Goal: Task Accomplishment & Management: Manage account settings

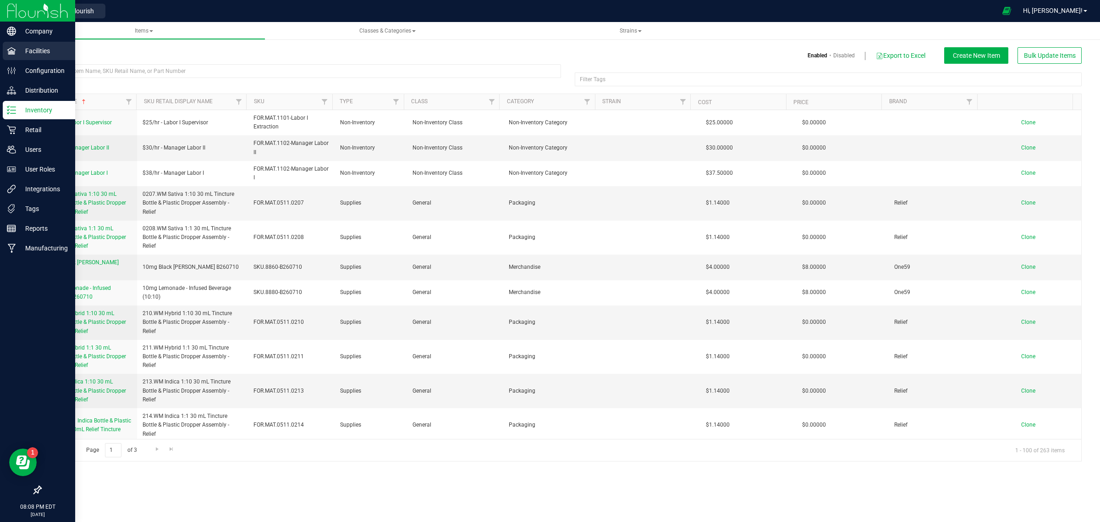
click at [39, 53] on p "Facilities" at bounding box center [43, 50] width 55 height 11
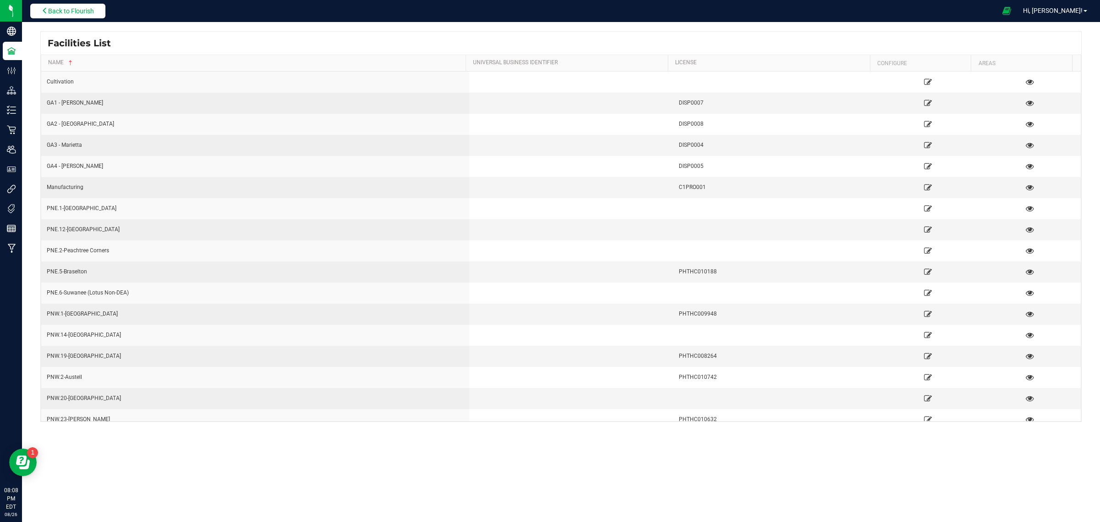
click at [81, 11] on span "Back to Flourish" at bounding box center [71, 10] width 46 height 7
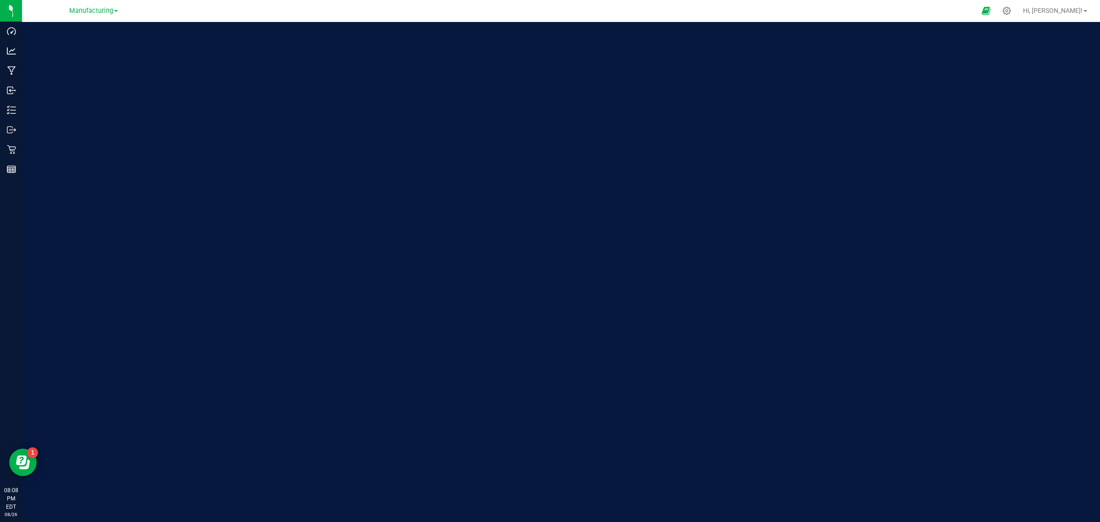
click at [1073, 4] on div "Hi, [PERSON_NAME]!" at bounding box center [1054, 11] width 71 height 16
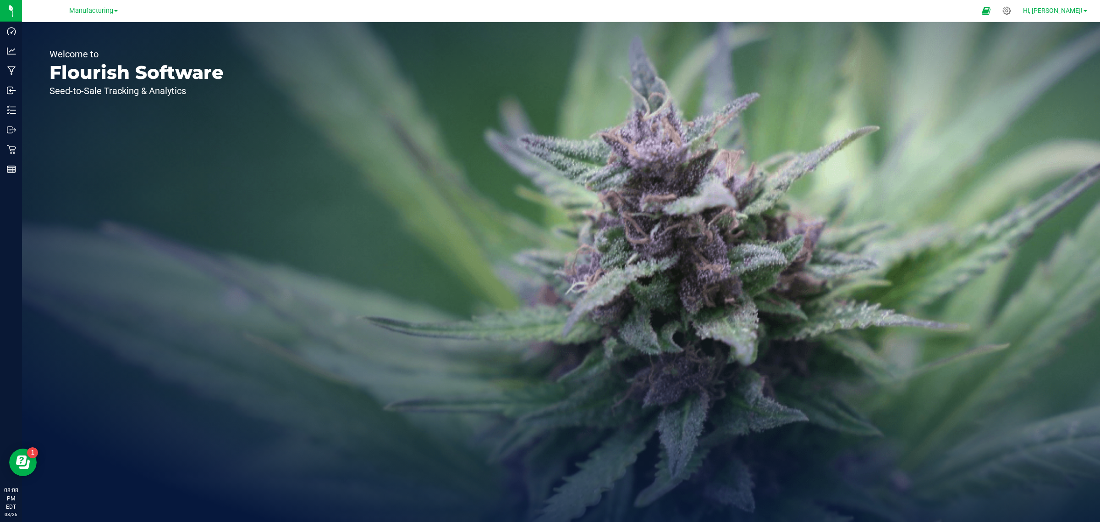
click at [1078, 10] on span "Hi, [PERSON_NAME]!" at bounding box center [1053, 10] width 60 height 7
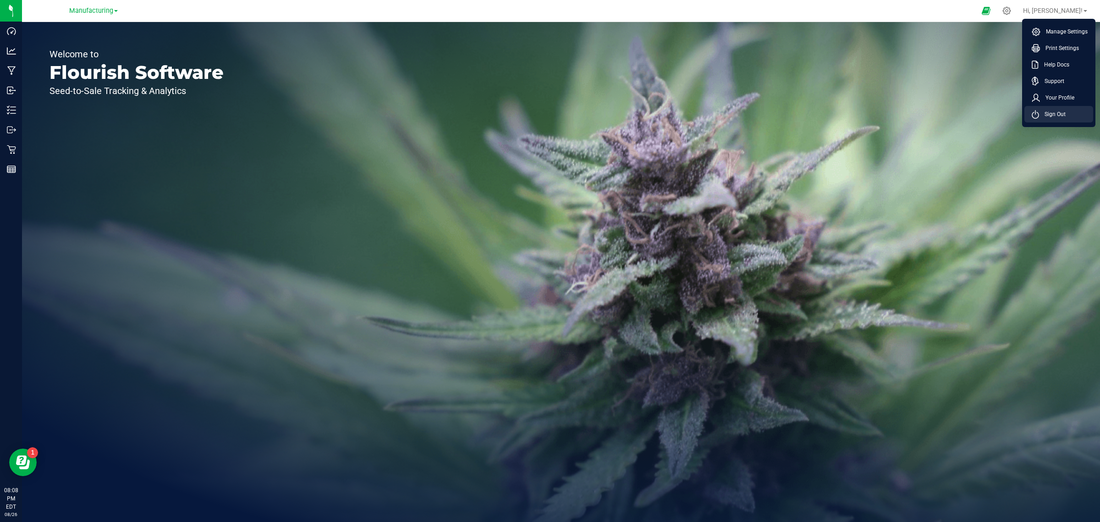
click at [1057, 120] on li "Sign Out" at bounding box center [1058, 114] width 69 height 16
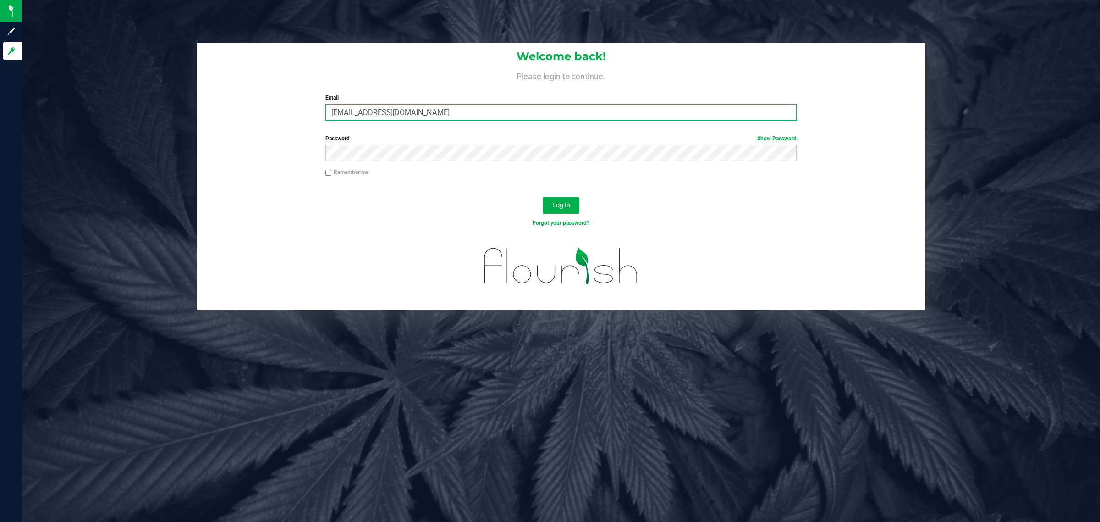
click at [447, 110] on input "[EMAIL_ADDRESS][DOMAIN_NAME]" at bounding box center [561, 112] width 472 height 16
drag, startPoint x: 448, startPoint y: 111, endPoint x: 215, endPoint y: 94, distance: 233.4
click at [216, 94] on div "Welcome back! Please login to continue. Email info@highgradeatl.com Required Pl…" at bounding box center [561, 85] width 728 height 85
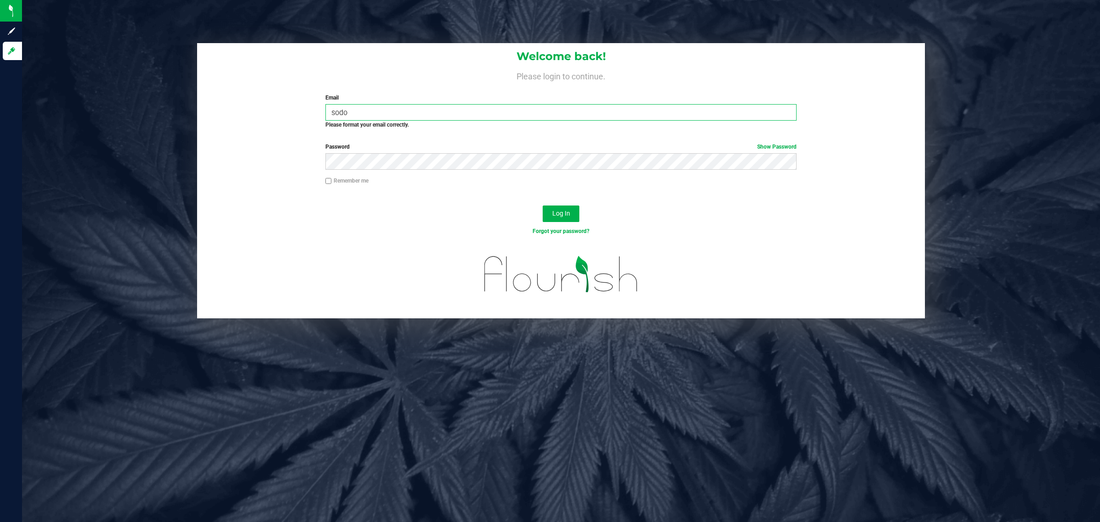
type input "[EMAIL_ADDRESS][DOMAIN_NAME]"
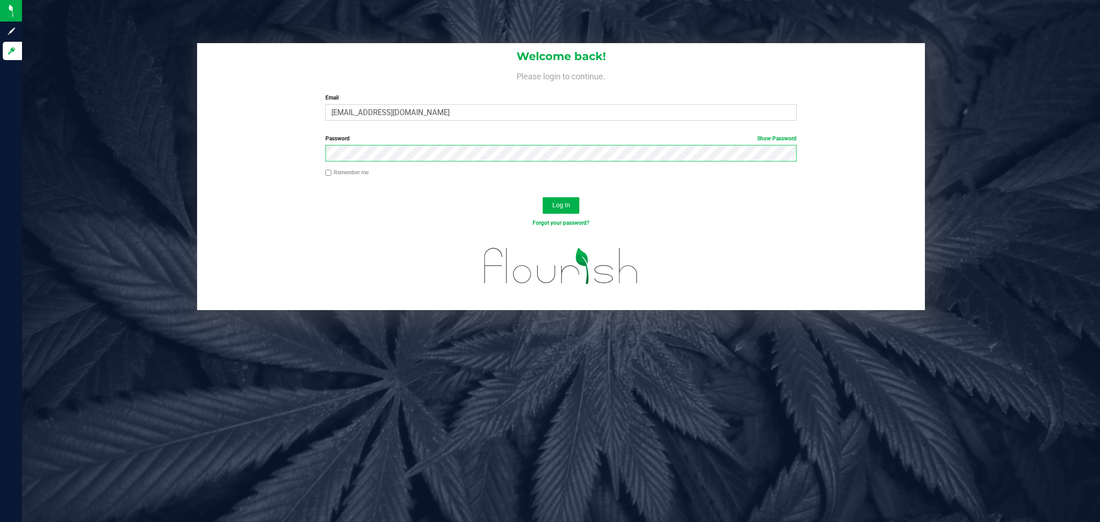
click at [320, 156] on div "Password Show Password" at bounding box center [561, 147] width 485 height 27
click at [543, 197] on button "Log In" at bounding box center [561, 205] width 37 height 16
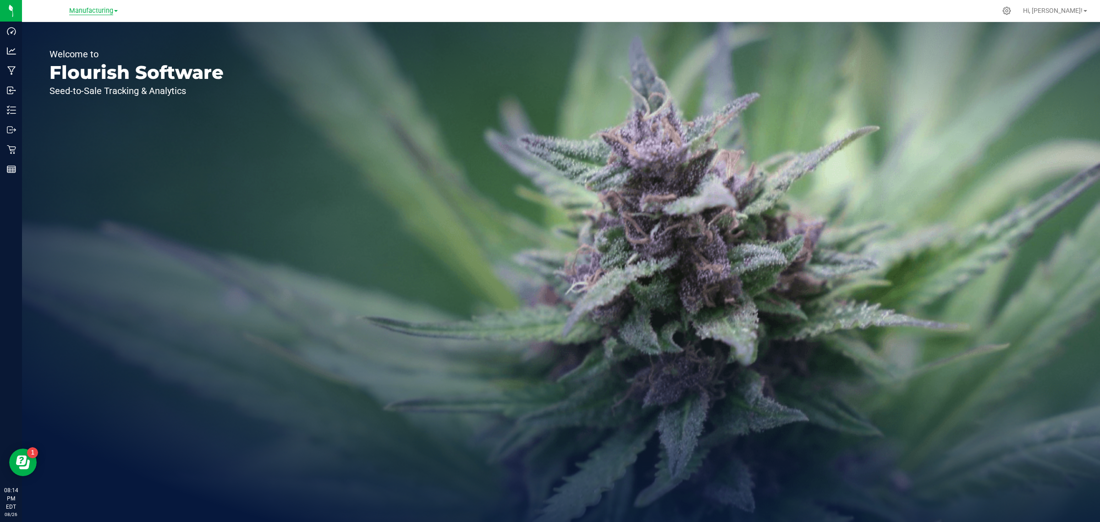
click at [109, 8] on span "Manufacturing" at bounding box center [91, 11] width 44 height 8
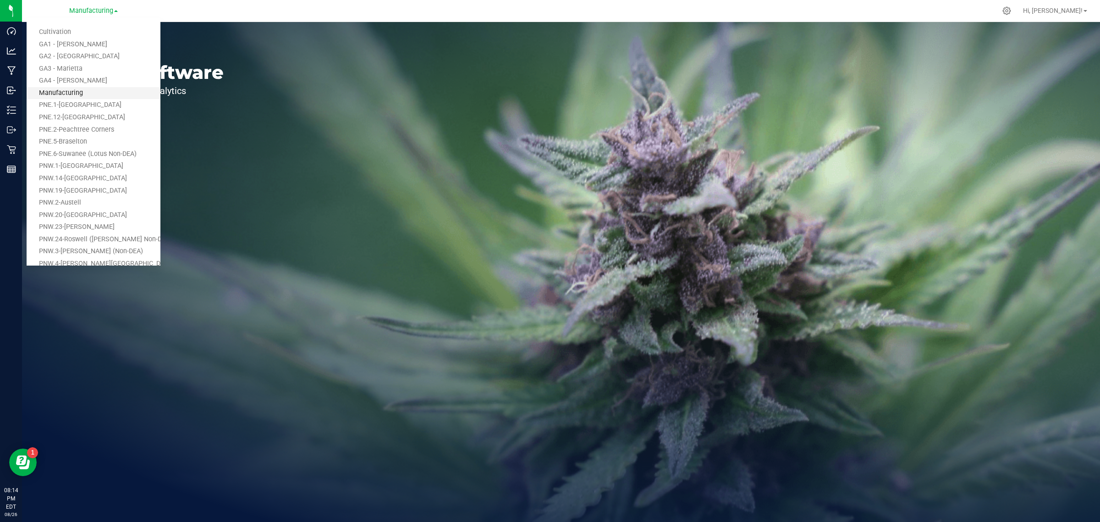
click at [67, 96] on link "Manufacturing" at bounding box center [94, 93] width 134 height 12
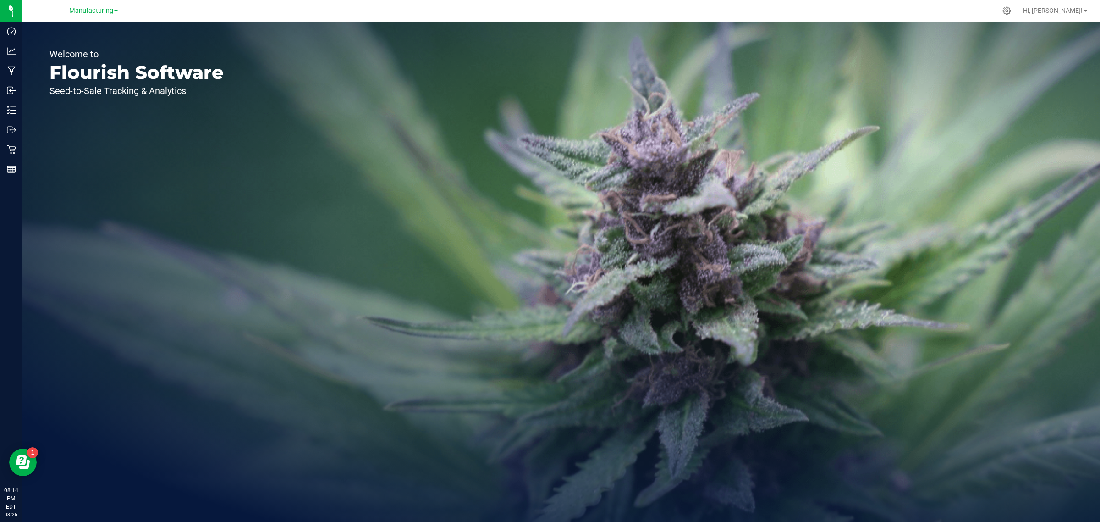
click at [104, 14] on span "Manufacturing" at bounding box center [91, 11] width 44 height 8
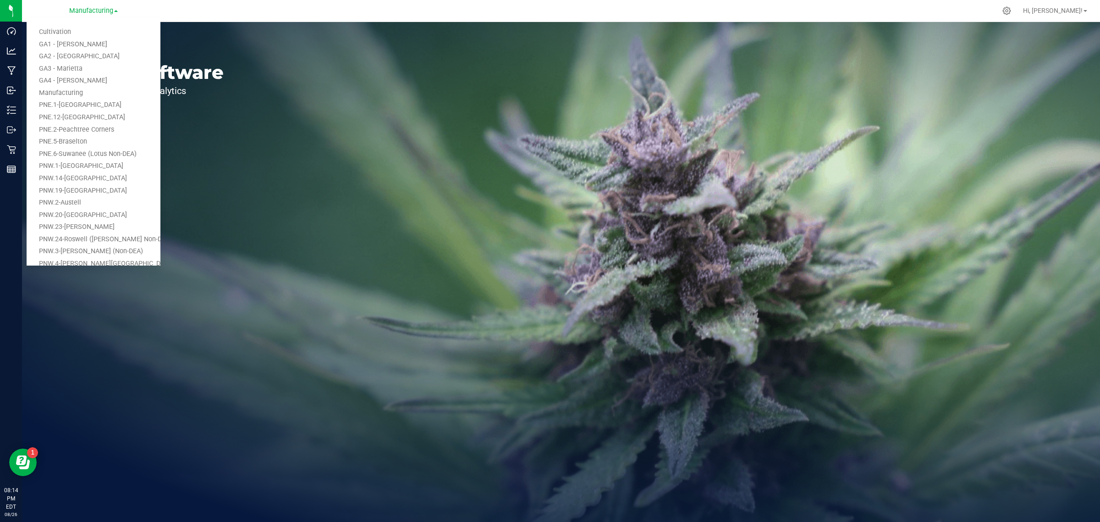
click at [74, 55] on link "GA2 - [GEOGRAPHIC_DATA]" at bounding box center [94, 56] width 134 height 12
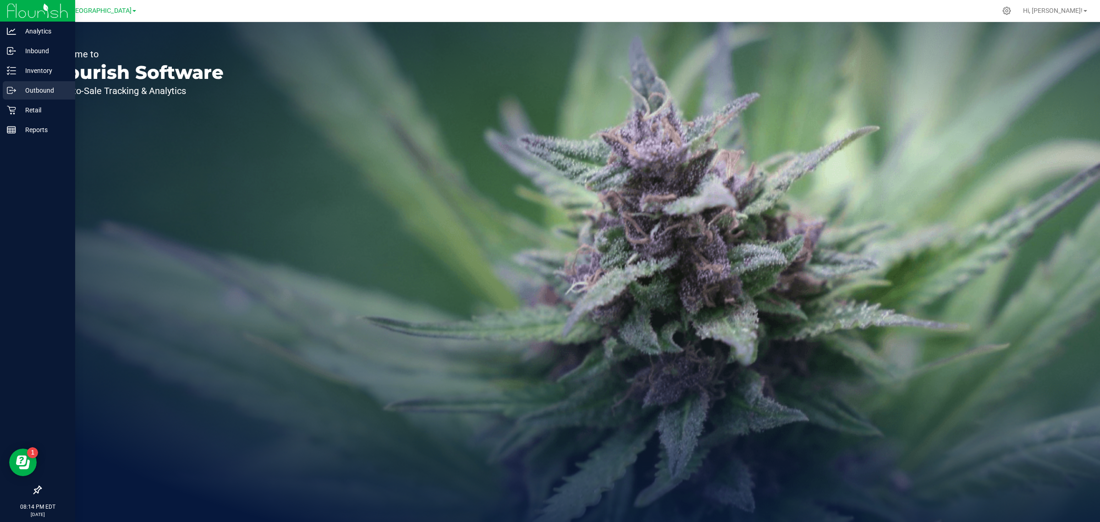
click at [18, 89] on p "Outbound" at bounding box center [43, 90] width 55 height 11
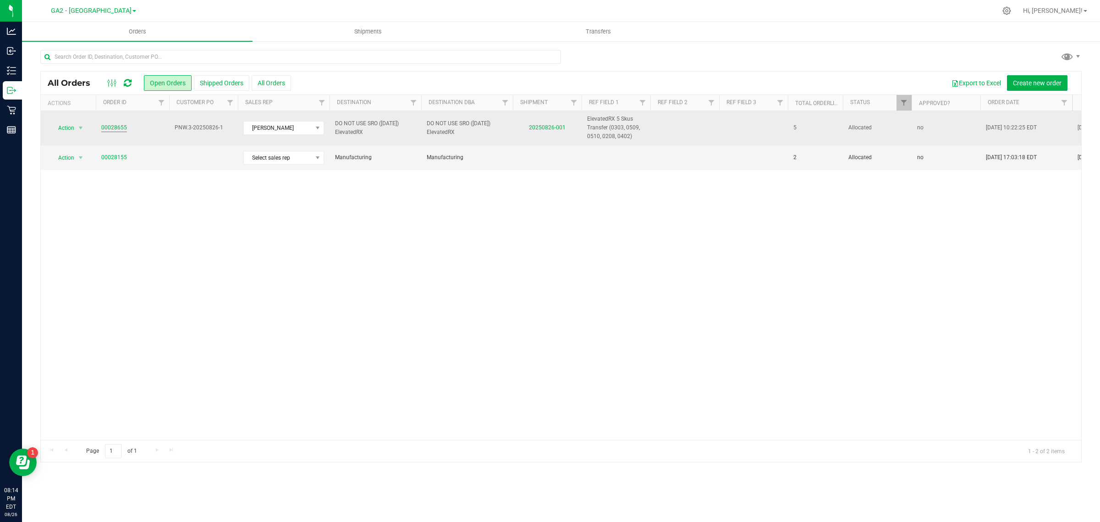
click at [115, 126] on link "00028655" at bounding box center [114, 127] width 26 height 9
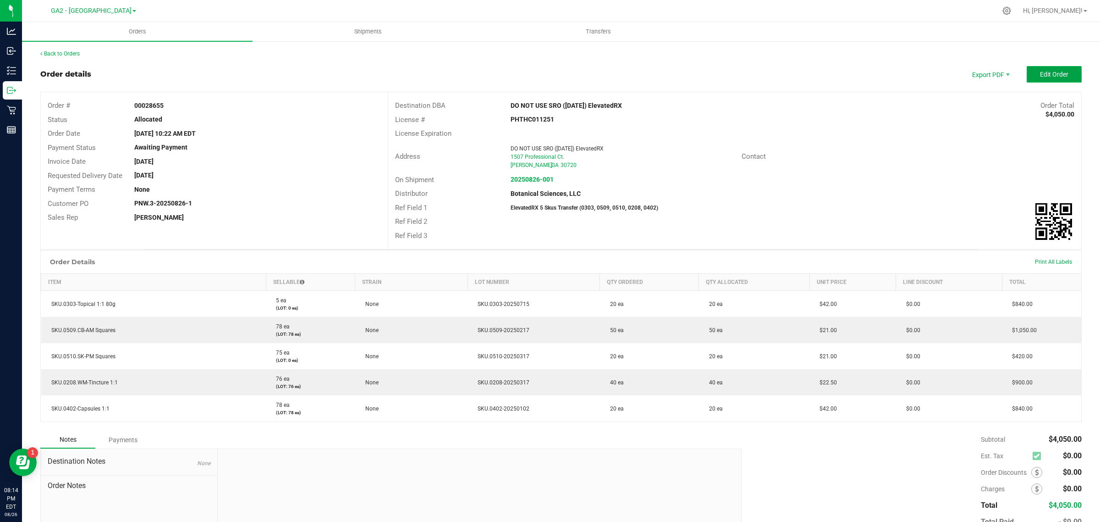
click at [1040, 73] on span "Edit Order" at bounding box center [1054, 74] width 28 height 7
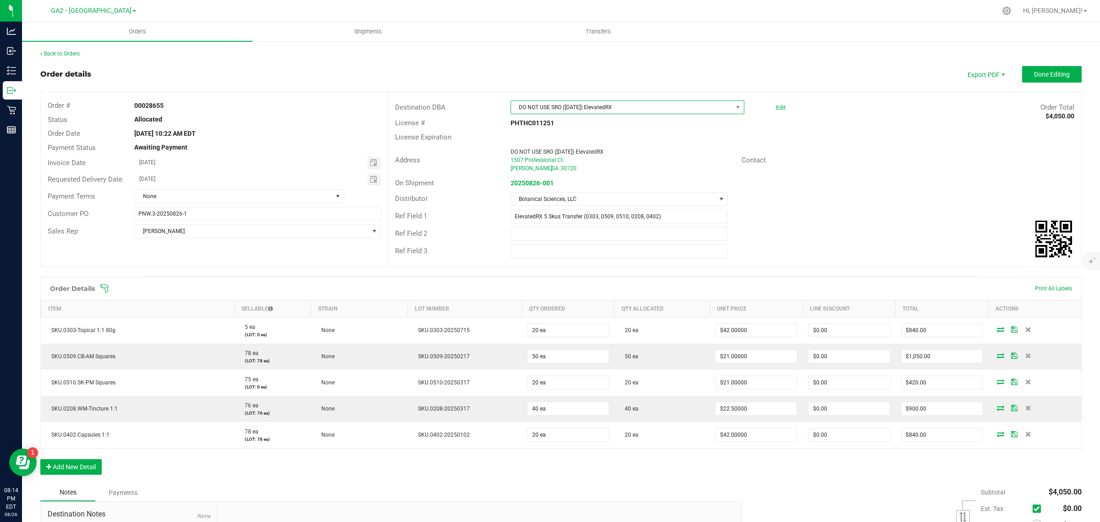
click at [632, 101] on span "DO NOT USE SRO ([DATE]) ElevatedRX" at bounding box center [621, 107] width 221 height 13
click at [578, 207] on li "PNW.3-Dalton (Non-DEA ElevatedRX)" at bounding box center [638, 207] width 262 height 16
click at [777, 108] on link "Edit" at bounding box center [781, 107] width 10 height 7
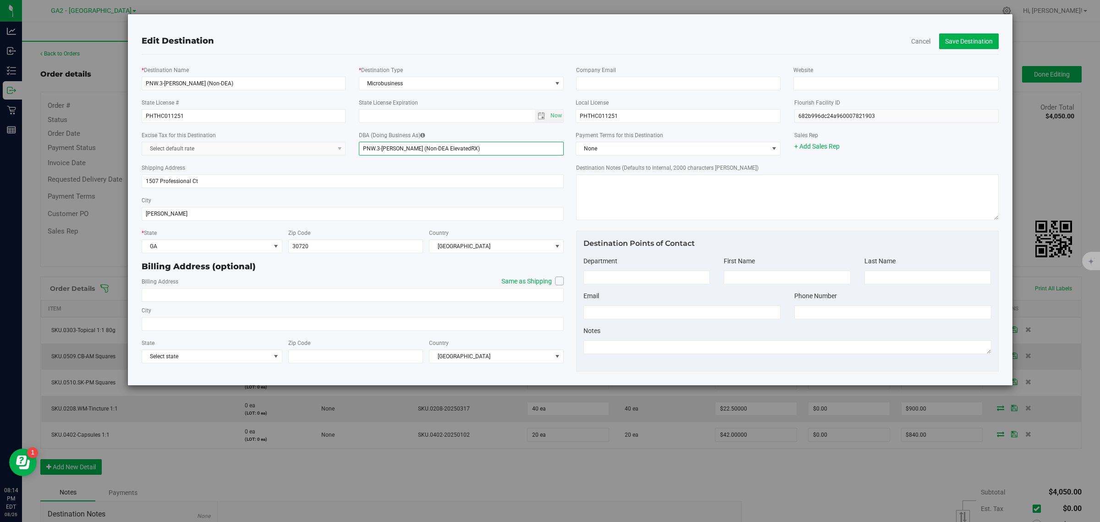
drag, startPoint x: 363, startPoint y: 149, endPoint x: 424, endPoint y: 143, distance: 61.7
click at [424, 143] on input "PNW.3-Dalton (Non-DEA ElevatedRX)" at bounding box center [461, 149] width 205 height 14
type input "ElevatedRX"
click at [979, 38] on button "Save Destination" at bounding box center [969, 41] width 60 height 16
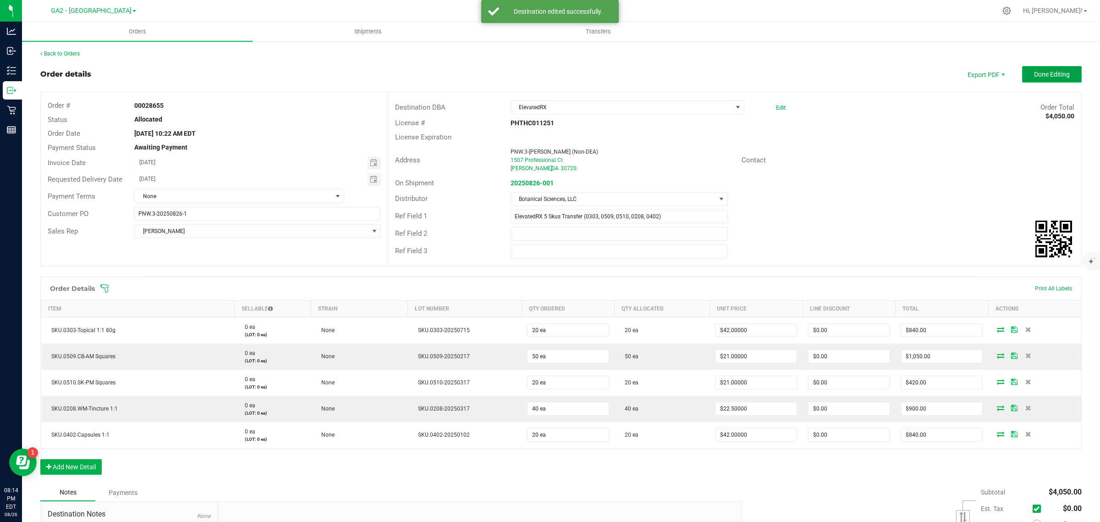
click at [1034, 72] on span "Done Editing" at bounding box center [1052, 74] width 36 height 7
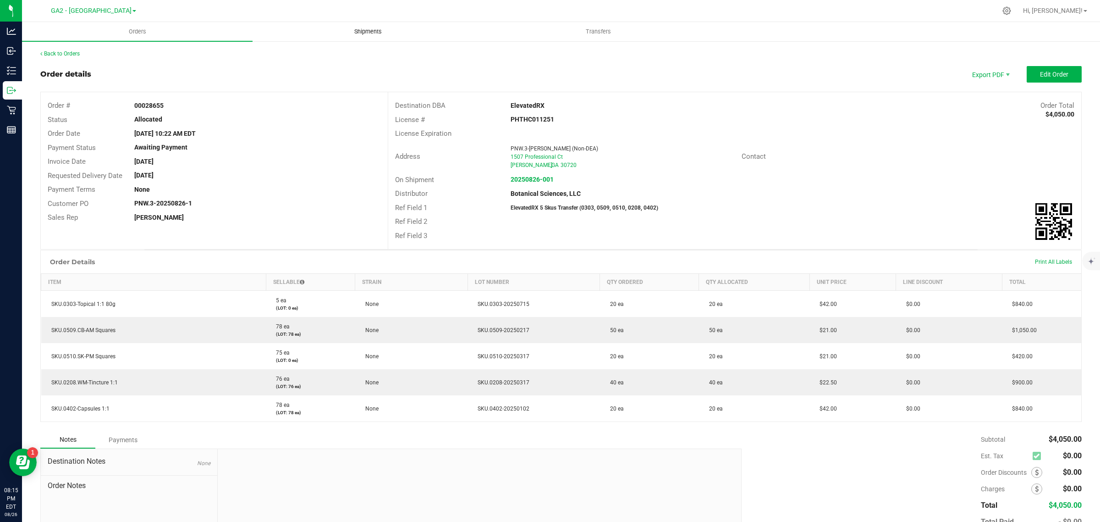
click at [370, 27] on span "Shipments" at bounding box center [368, 31] width 52 height 8
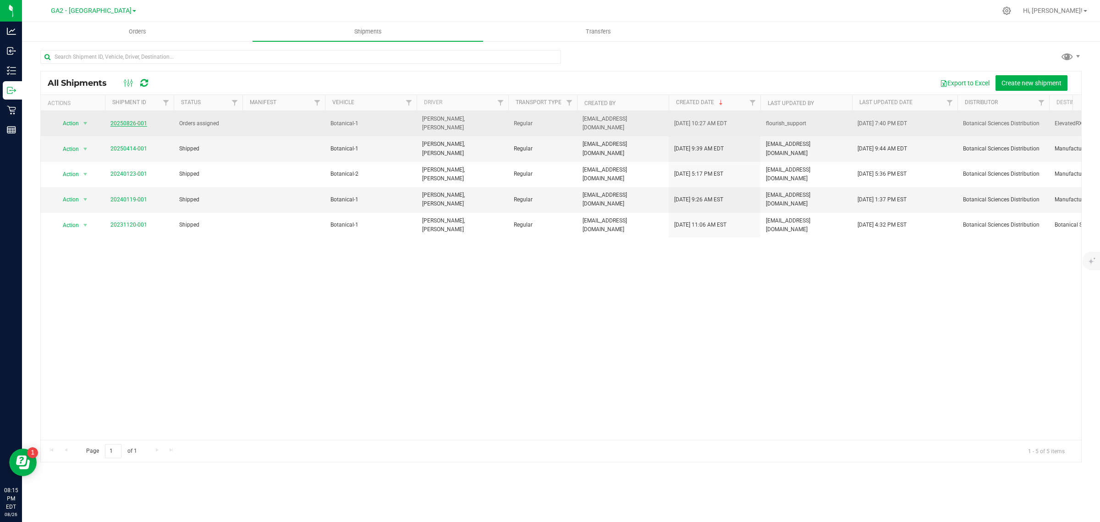
click at [131, 120] on link "20250826-001" at bounding box center [128, 123] width 37 height 6
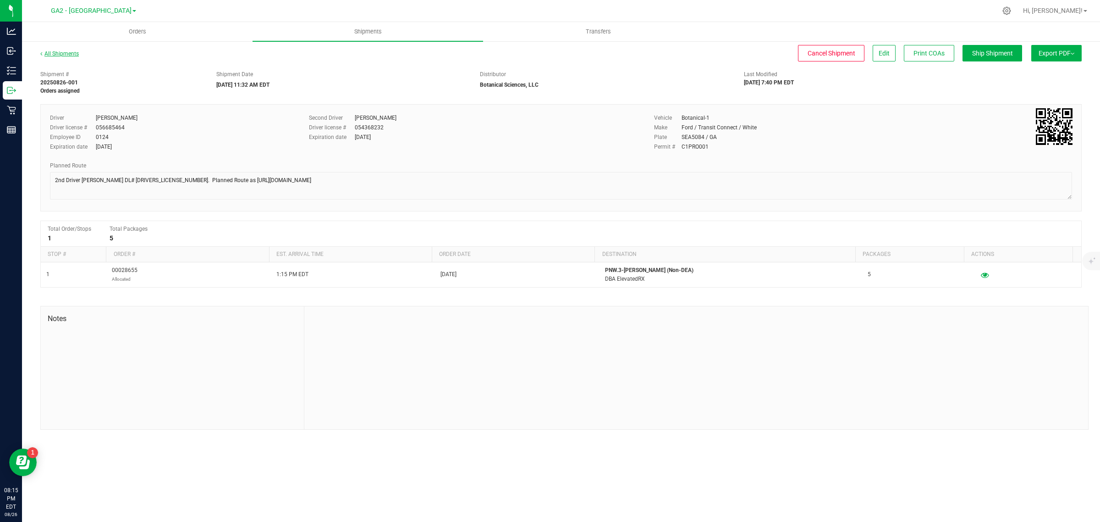
click at [63, 52] on link "All Shipments" at bounding box center [59, 53] width 38 height 6
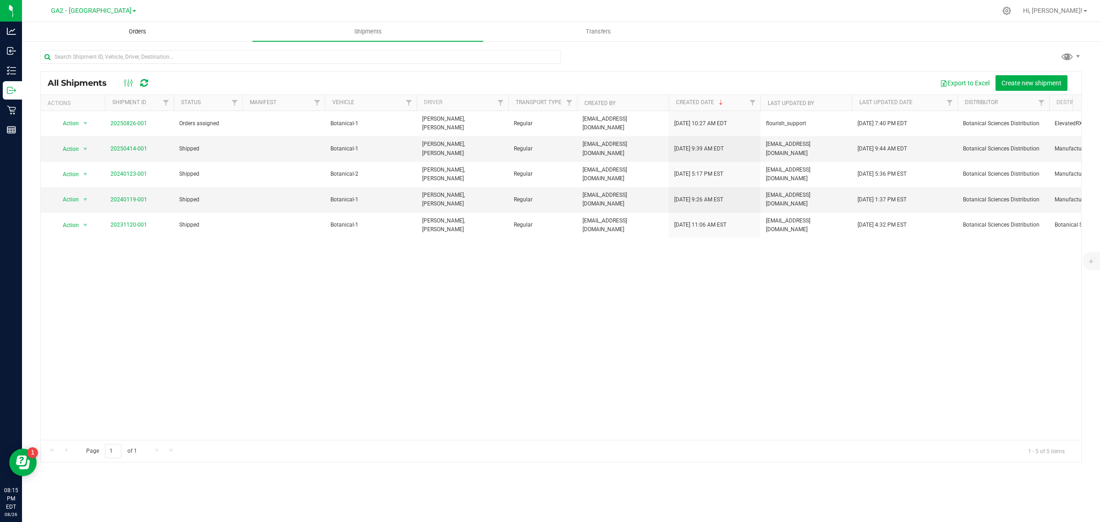
click at [142, 27] on span "Orders" at bounding box center [137, 31] width 42 height 8
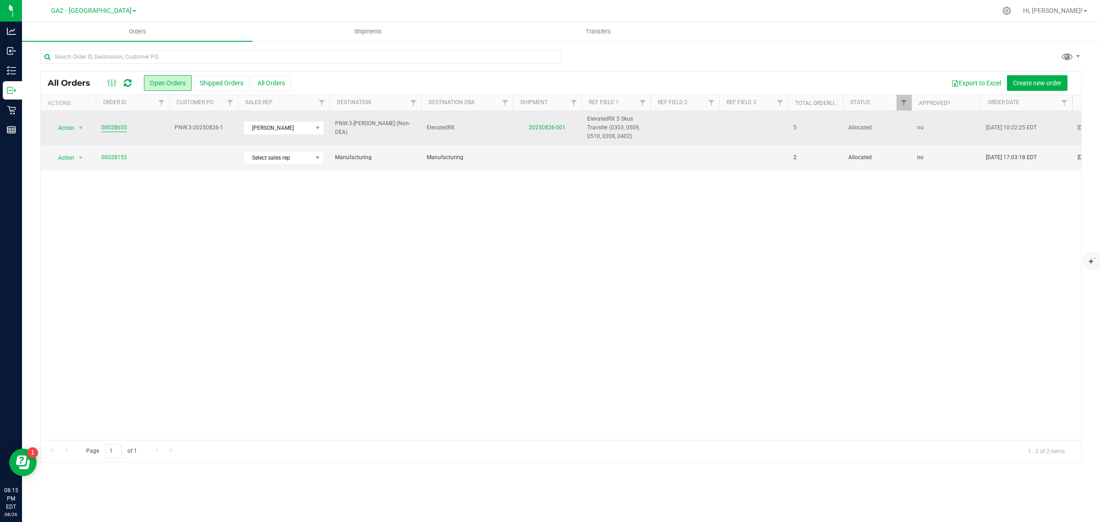
click at [112, 125] on link "00028655" at bounding box center [114, 127] width 26 height 9
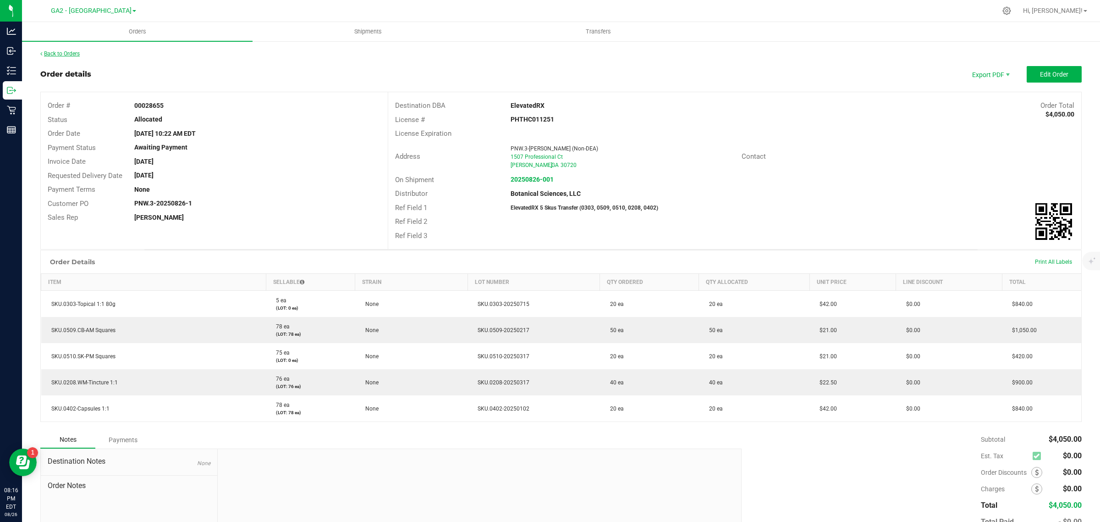
click at [53, 50] on link "Back to Orders" at bounding box center [59, 53] width 39 height 6
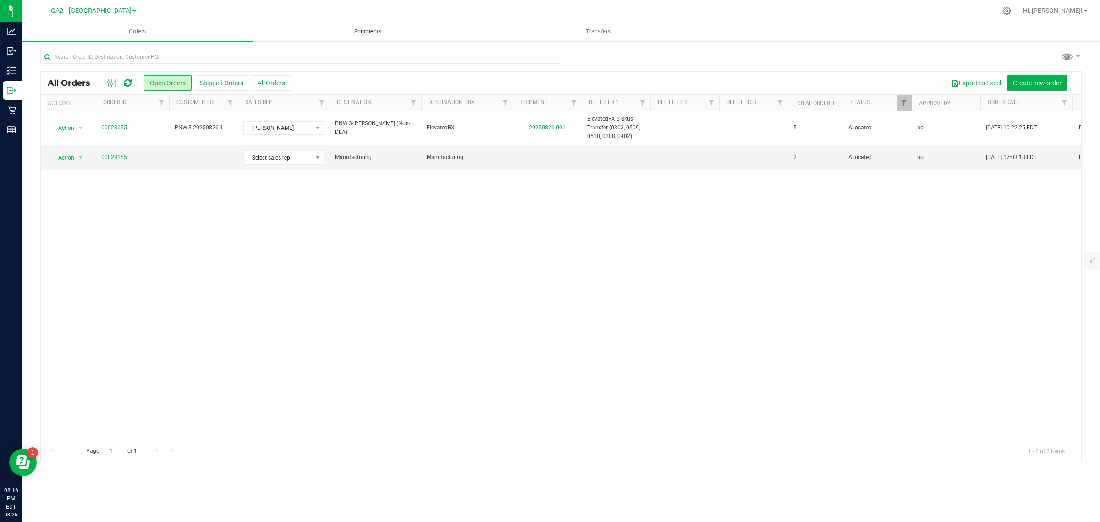
click at [356, 31] on span "Shipments" at bounding box center [368, 31] width 52 height 8
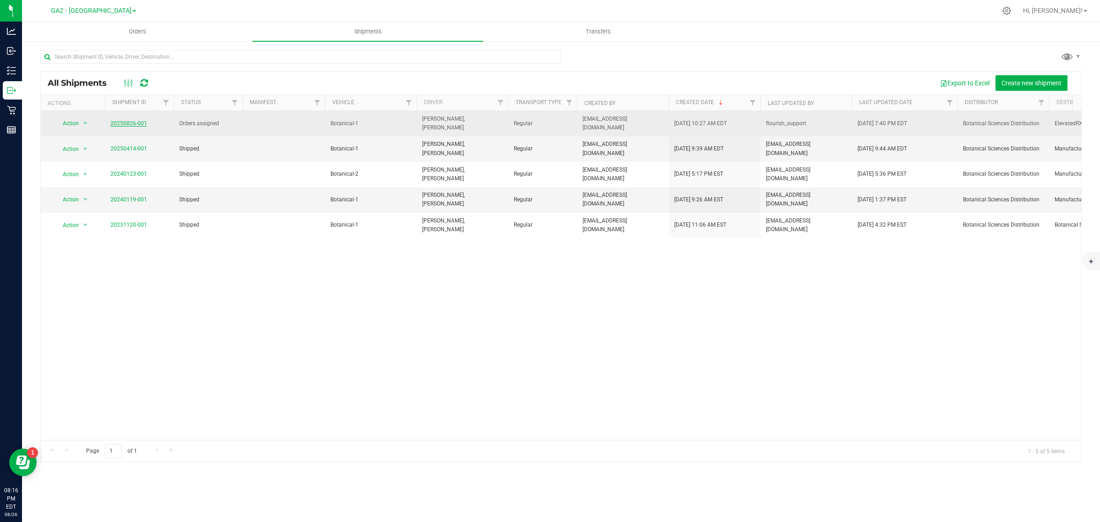
click at [127, 123] on link "20250826-001" at bounding box center [128, 123] width 37 height 6
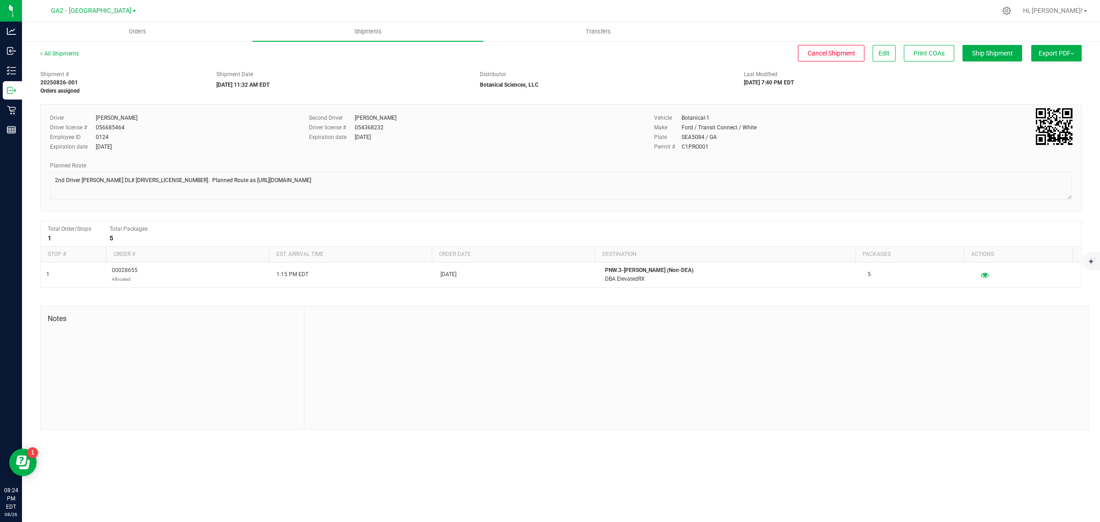
click at [309, 225] on div "Total Order/Stops 1 Total Packages 5" at bounding box center [561, 233] width 1027 height 16
click at [880, 52] on span "Edit" at bounding box center [884, 52] width 11 height 7
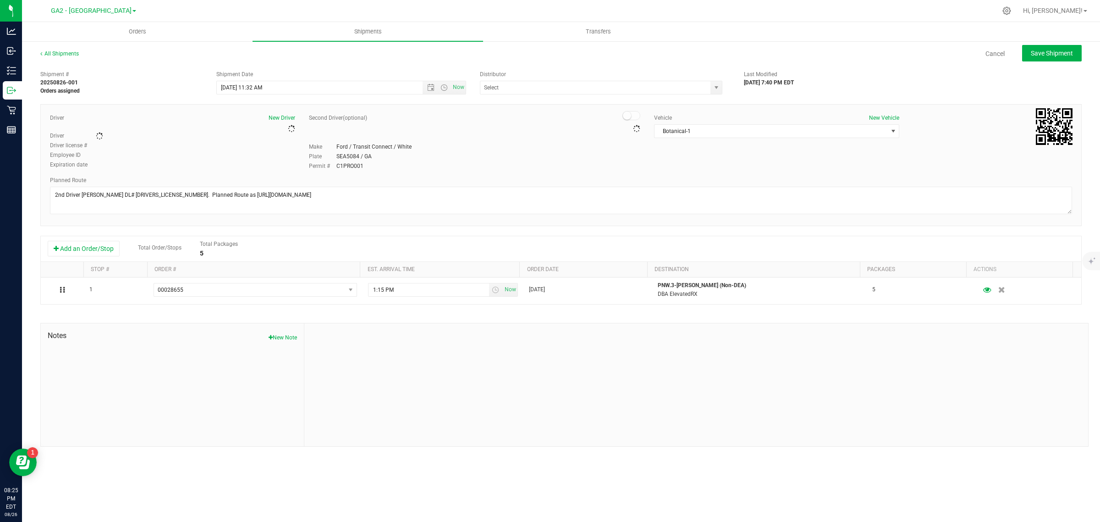
type input "Botanical Sciences, LLC"
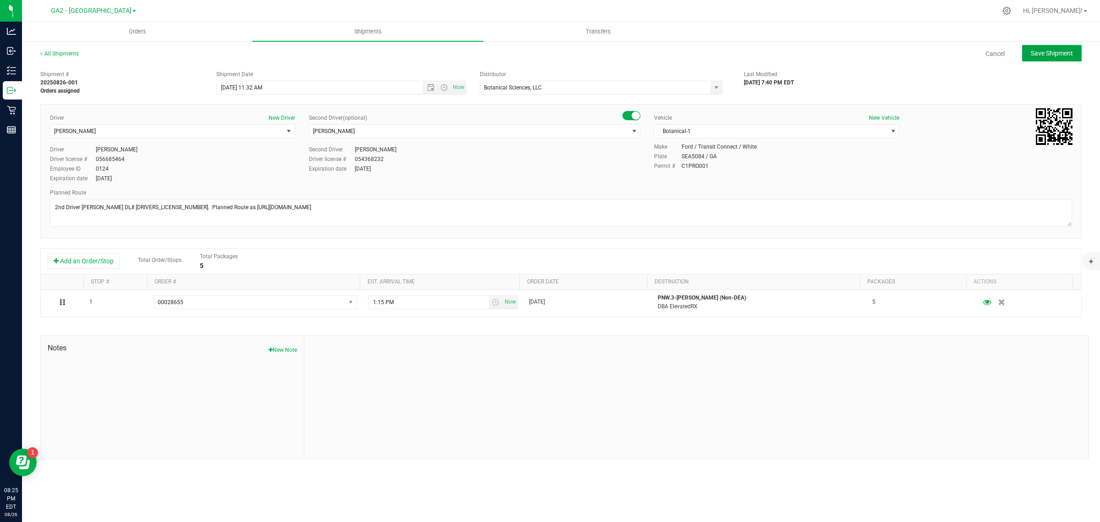
click at [1037, 55] on span "Save Shipment" at bounding box center [1052, 52] width 42 height 7
click at [136, 33] on span "Orders" at bounding box center [137, 31] width 42 height 8
type input "8/26/2025 3:32 PM"
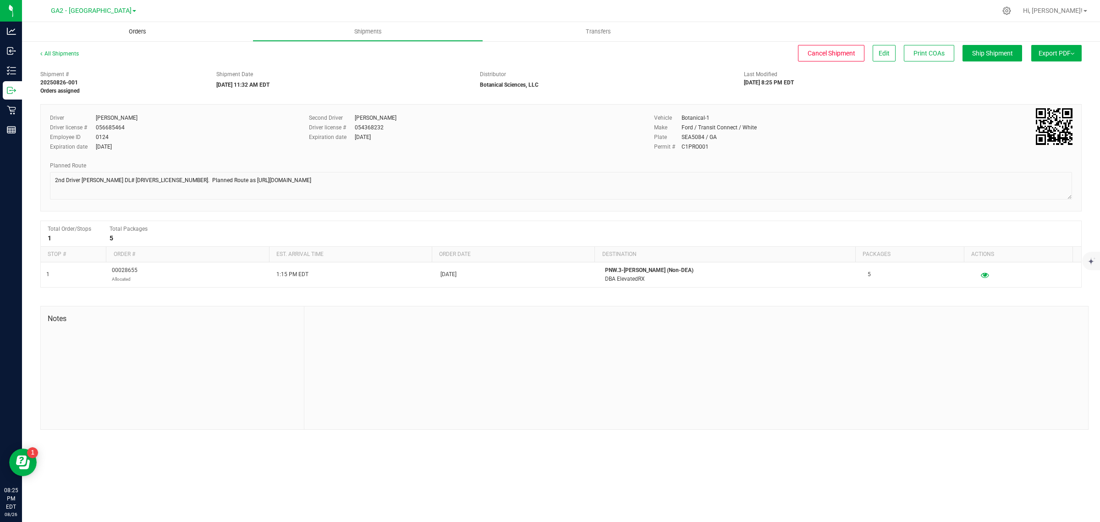
click at [136, 33] on span "Orders" at bounding box center [137, 31] width 42 height 8
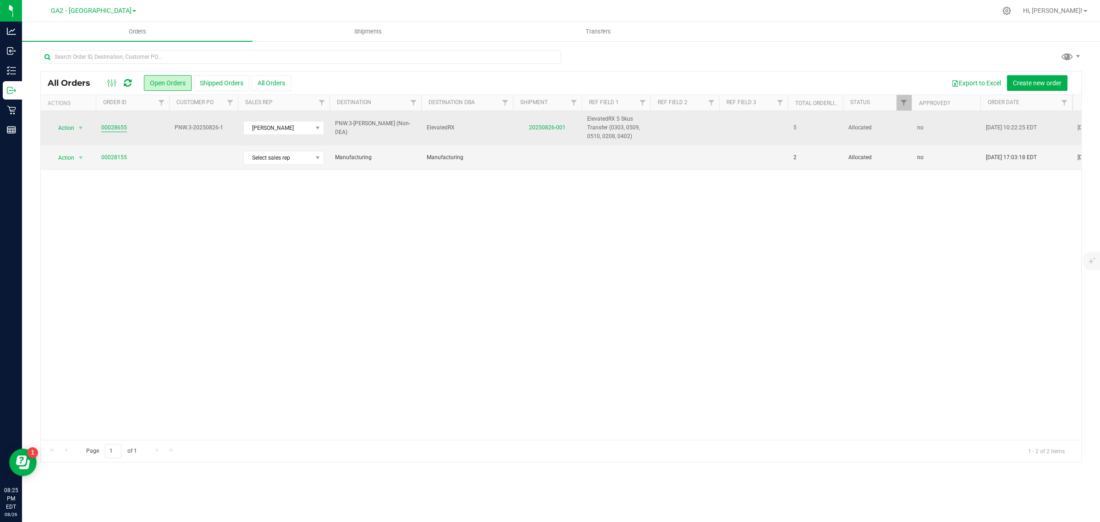
click at [108, 127] on link "00028655" at bounding box center [114, 127] width 26 height 9
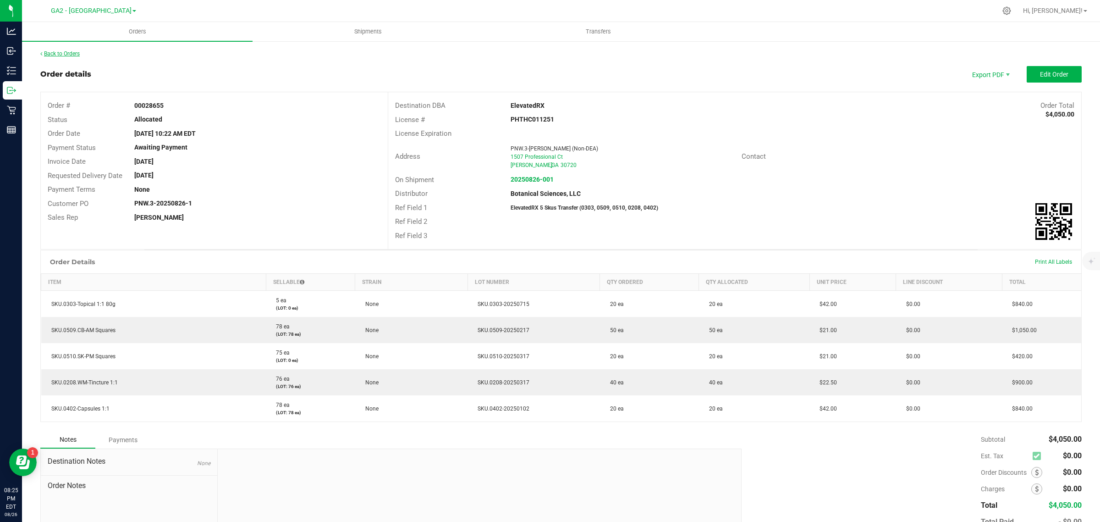
click at [60, 53] on link "Back to Orders" at bounding box center [59, 53] width 39 height 6
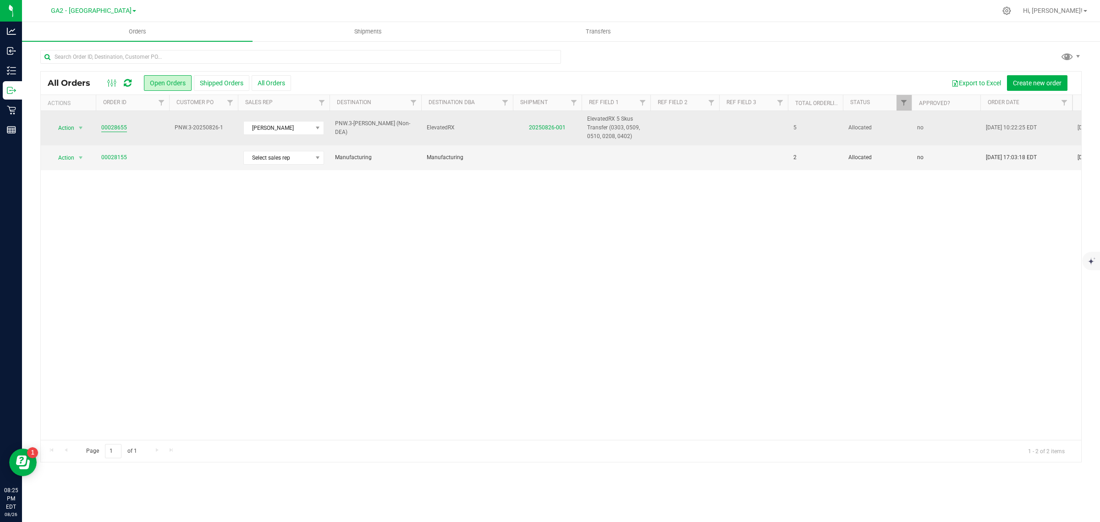
click at [118, 129] on link "00028655" at bounding box center [114, 127] width 26 height 9
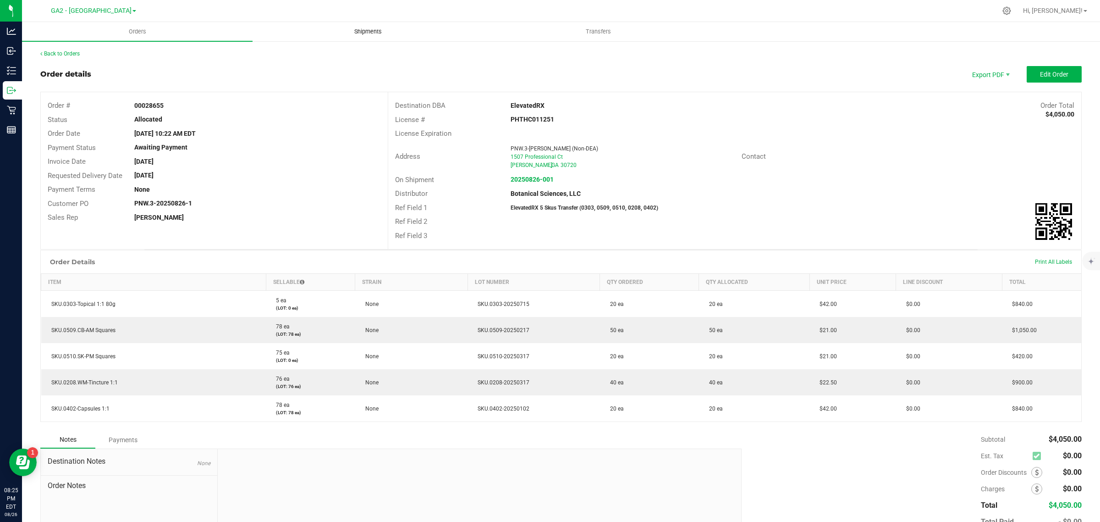
click at [376, 35] on span "Shipments" at bounding box center [368, 31] width 52 height 8
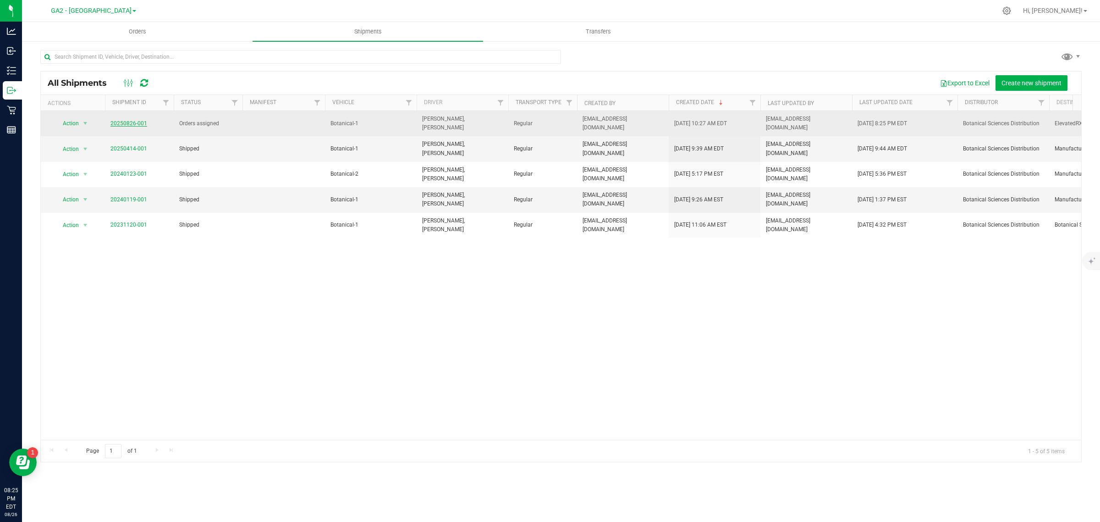
click at [137, 124] on link "20250826-001" at bounding box center [128, 123] width 37 height 6
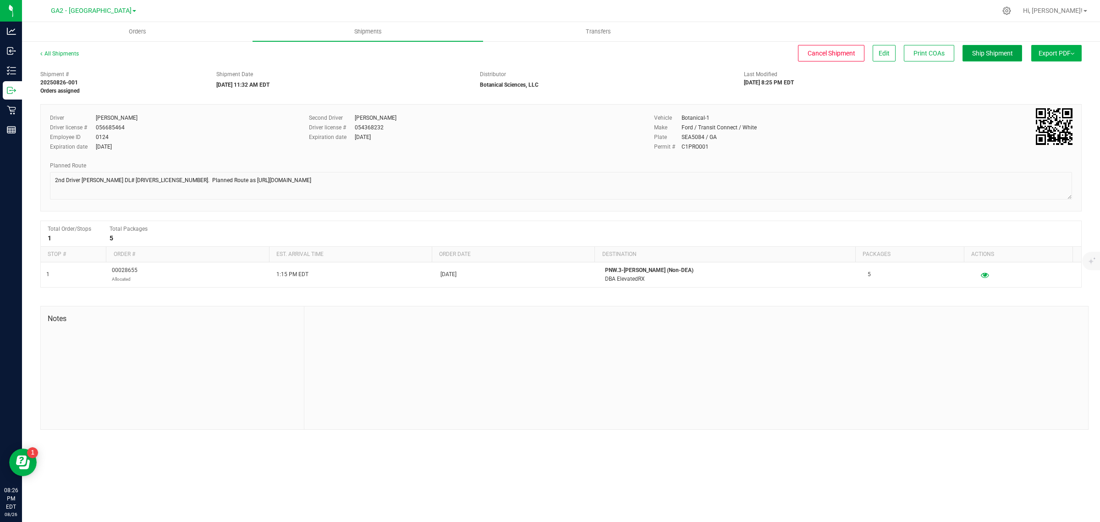
click at [996, 53] on span "Ship Shipment" at bounding box center [992, 52] width 41 height 7
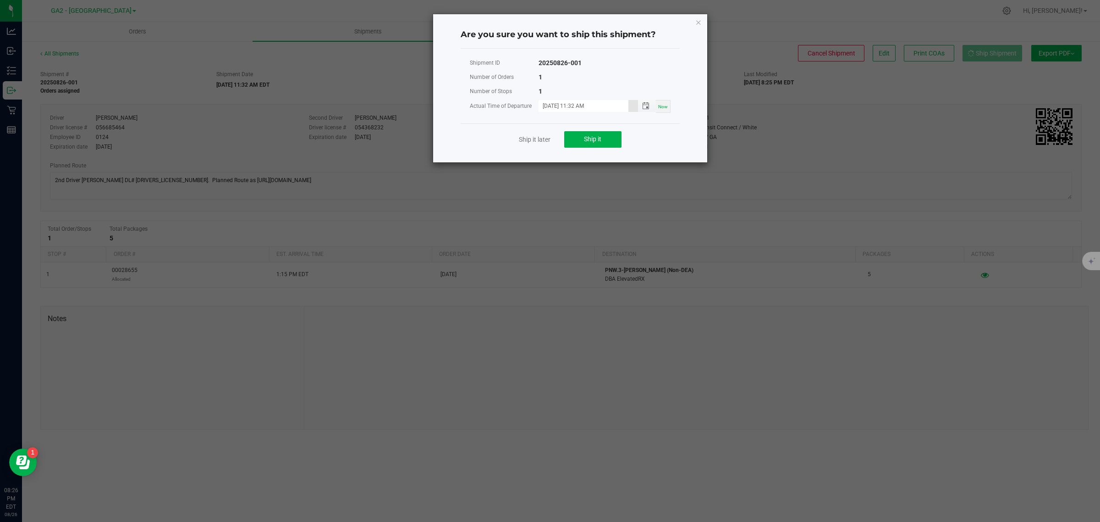
click at [582, 105] on input "08/26/2025 11:32 AM" at bounding box center [583, 105] width 90 height 11
type input "08/26/2025 11:38 AM"
click at [696, 22] on icon "Close" at bounding box center [698, 21] width 6 height 11
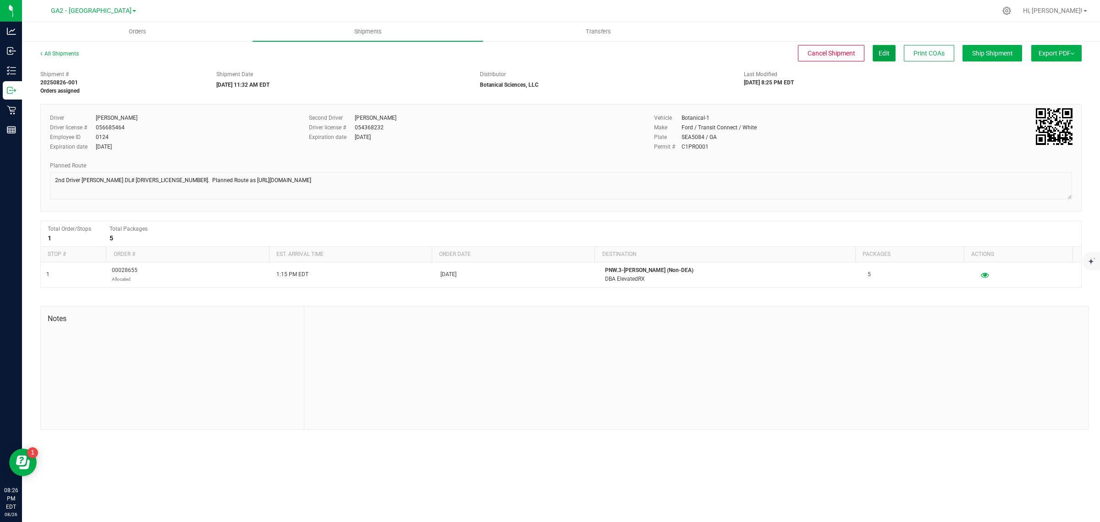
click at [885, 53] on span "Edit" at bounding box center [884, 52] width 11 height 7
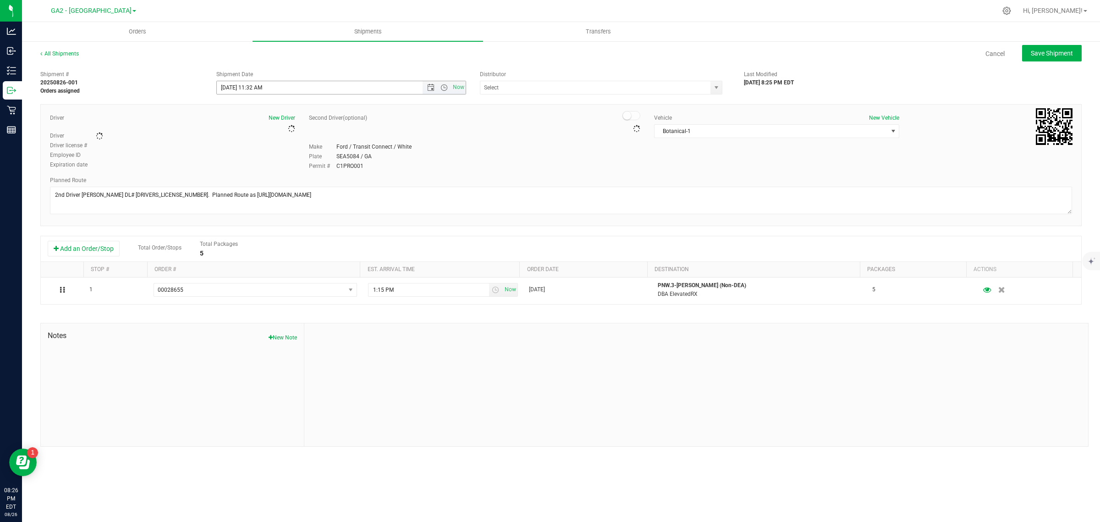
type input "Botanical Sciences, LLC"
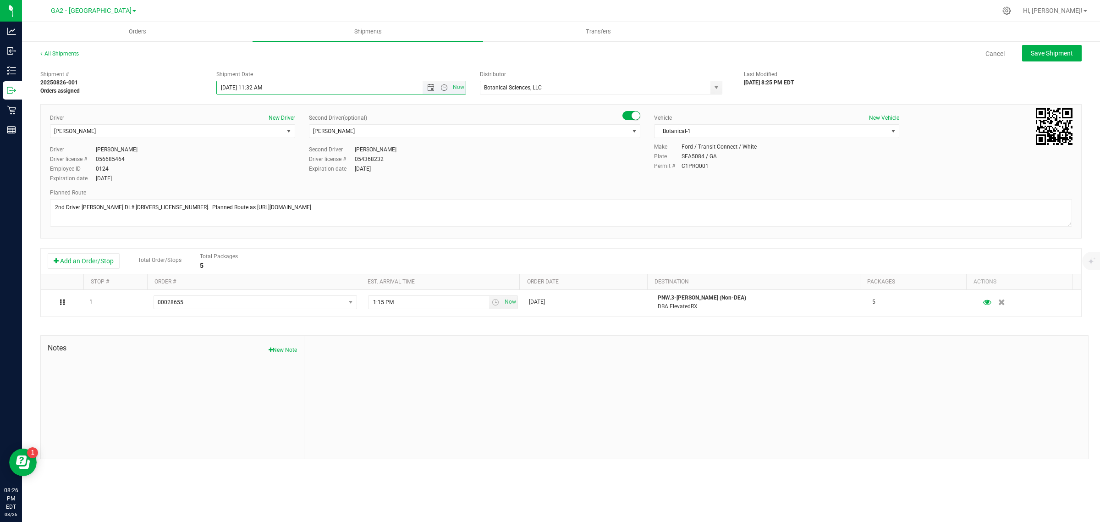
click at [259, 88] on input "8/26/2025 11:32 AM" at bounding box center [328, 87] width 222 height 13
click at [1037, 54] on span "Save Shipment" at bounding box center [1052, 52] width 42 height 7
type input "8/26/2025 3:30 PM"
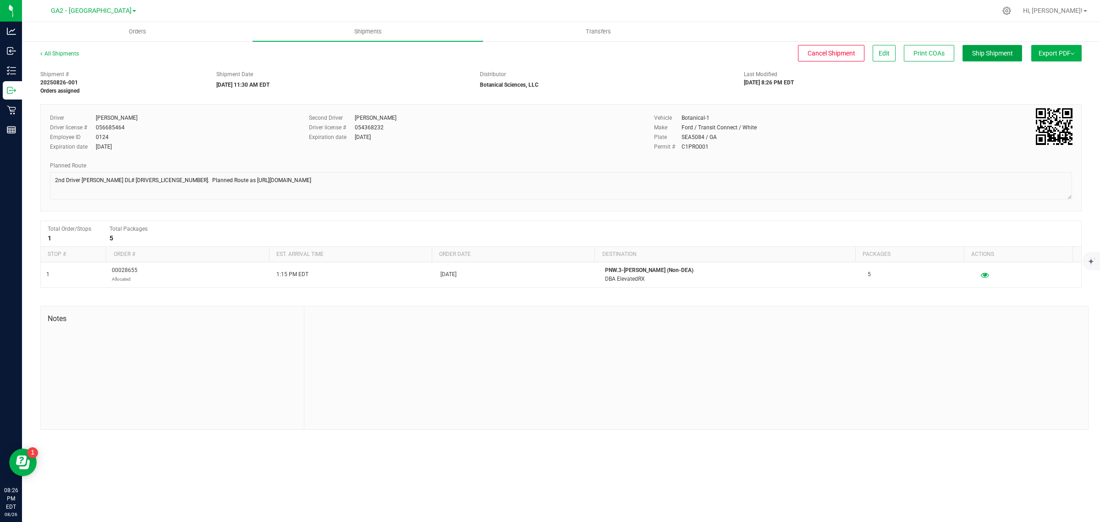
click at [996, 51] on span "Ship Shipment" at bounding box center [992, 52] width 41 height 7
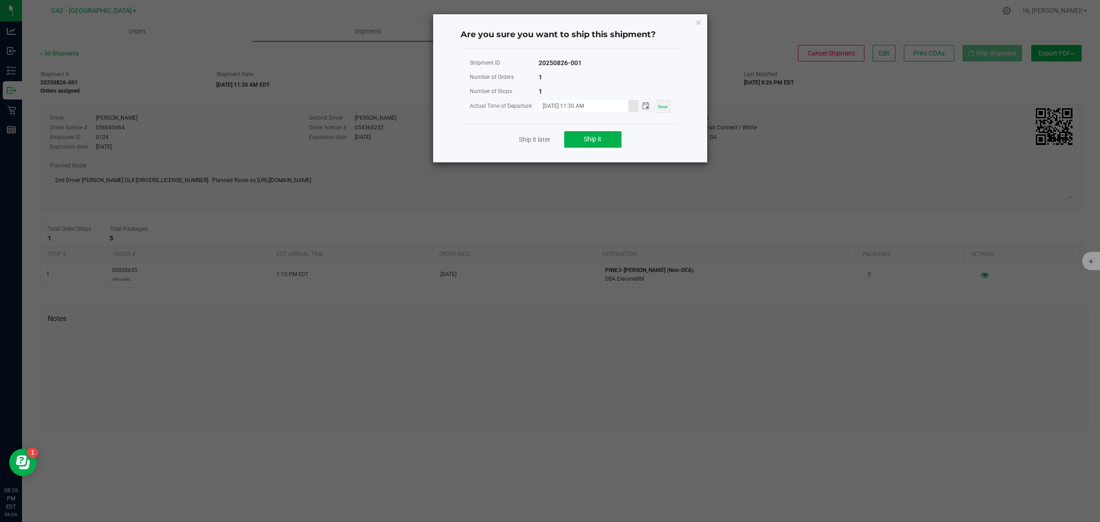
click at [586, 103] on input "08/26/2025 11:30 AM" at bounding box center [583, 105] width 90 height 11
type input "08/26/2025 11:38 AM"
click at [644, 83] on div "Number of Orders 1" at bounding box center [570, 77] width 201 height 14
click at [585, 140] on span "Ship it" at bounding box center [592, 138] width 17 height 7
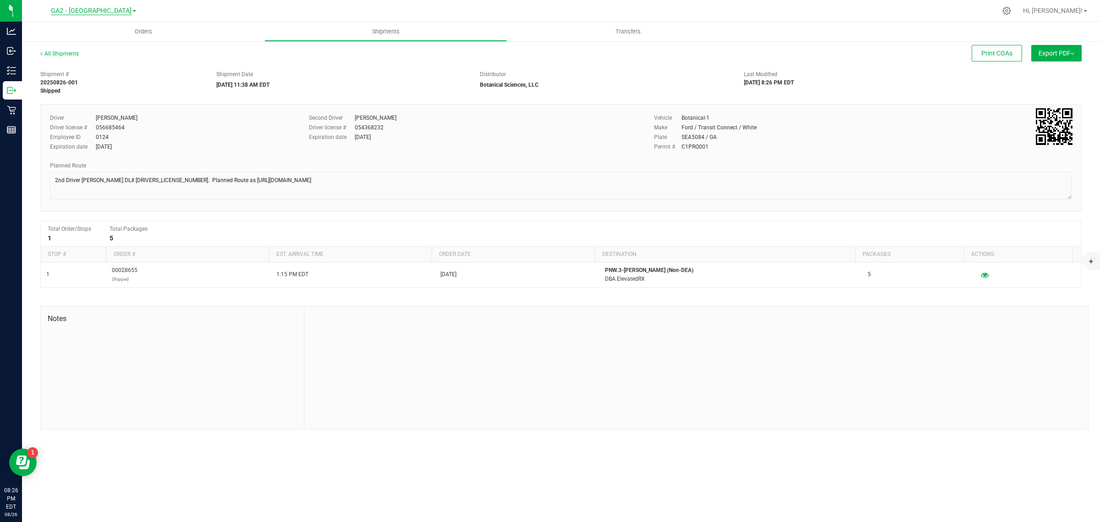
click at [99, 10] on span "GA2 - [GEOGRAPHIC_DATA]" at bounding box center [91, 11] width 81 height 8
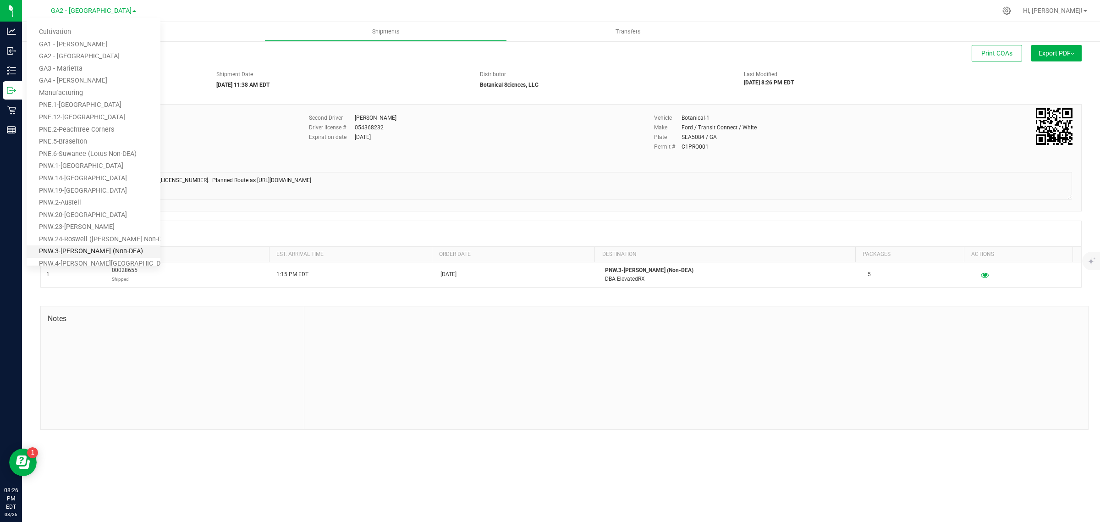
click at [104, 247] on link "PNW.3-[PERSON_NAME] (Non-DEA)" at bounding box center [94, 251] width 134 height 12
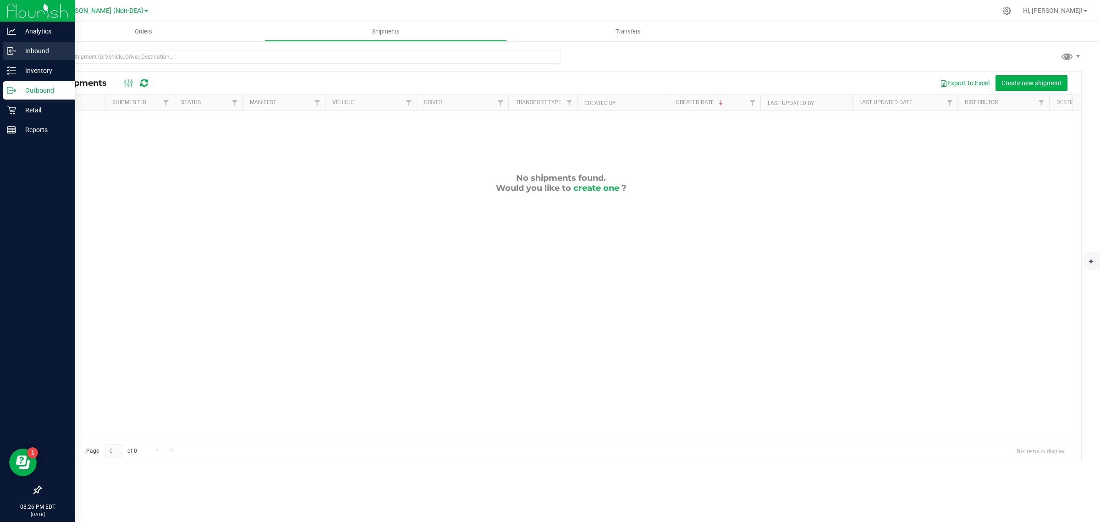
click at [39, 49] on p "Inbound" at bounding box center [43, 50] width 55 height 11
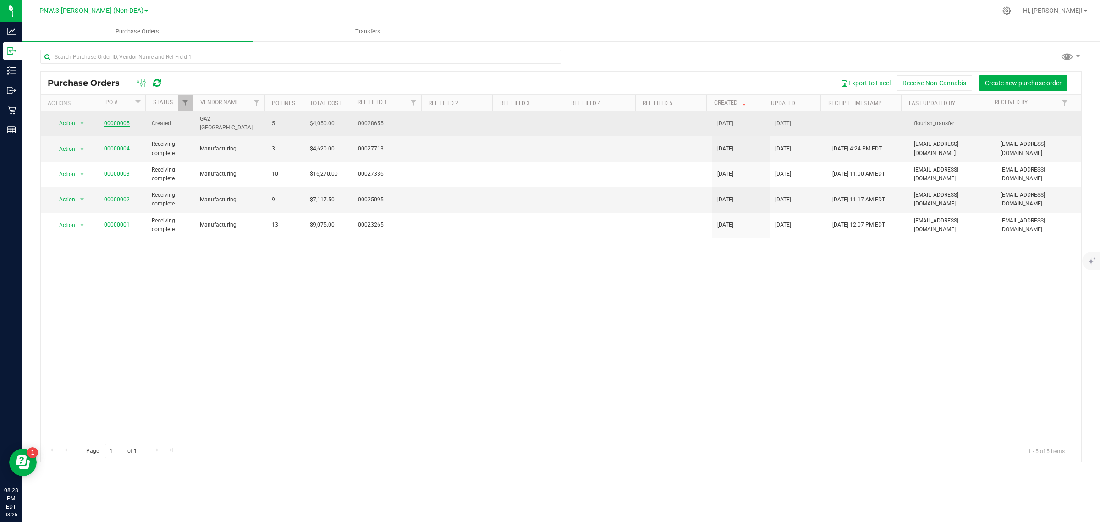
click at [109, 120] on link "00000005" at bounding box center [117, 123] width 26 height 6
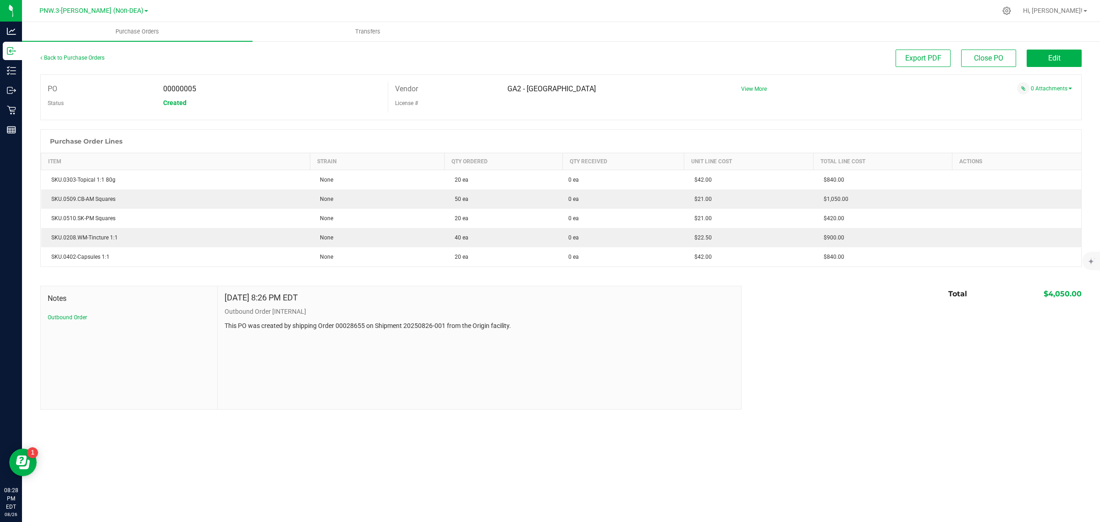
click at [1016, 124] on div at bounding box center [560, 124] width 1041 height 9
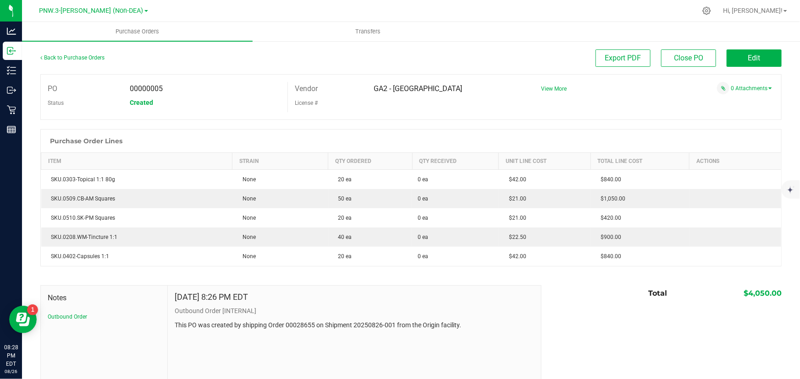
drag, startPoint x: 990, startPoint y: 10, endPoint x: 573, endPoint y: 293, distance: 503.7
click at [573, 294] on div "Total $4,050.00" at bounding box center [657, 294] width 247 height 16
click at [748, 62] on span "Edit" at bounding box center [754, 58] width 12 height 9
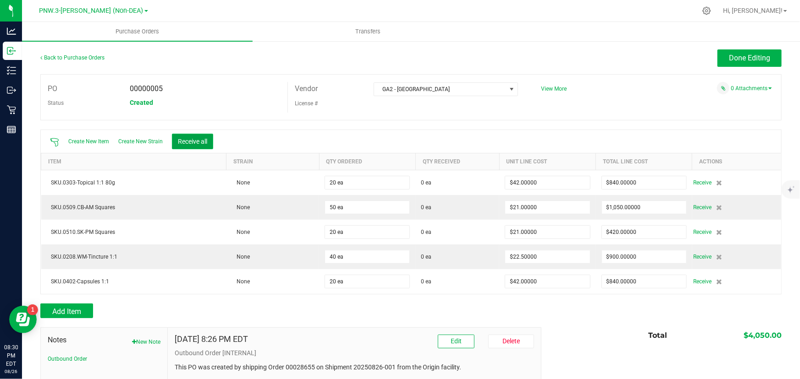
click at [203, 142] on button "Receive all" at bounding box center [192, 142] width 41 height 16
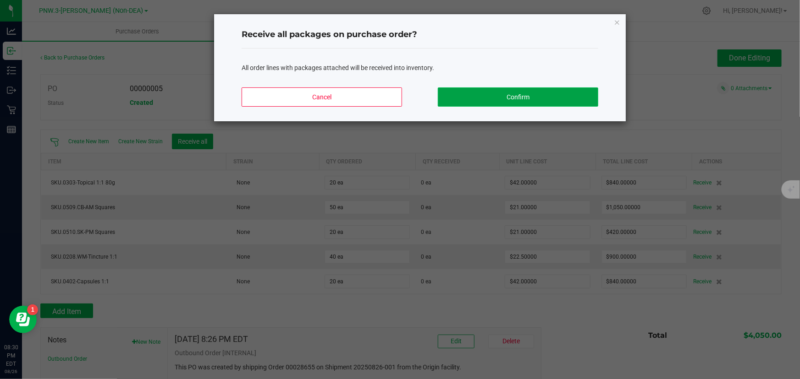
click at [513, 97] on button "Confirm" at bounding box center [518, 97] width 160 height 19
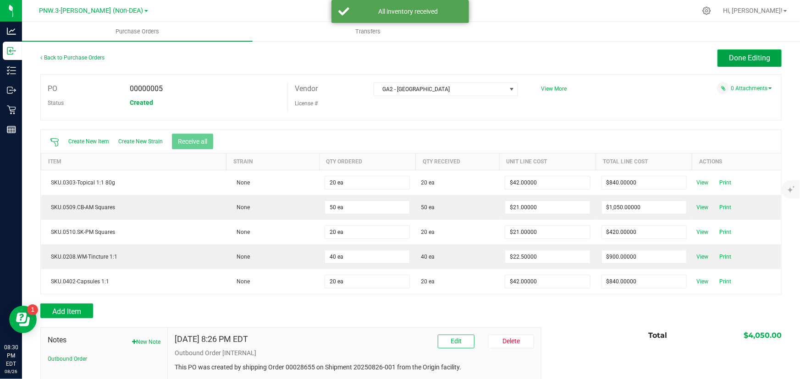
click at [738, 59] on span "Done Editing" at bounding box center [749, 58] width 41 height 9
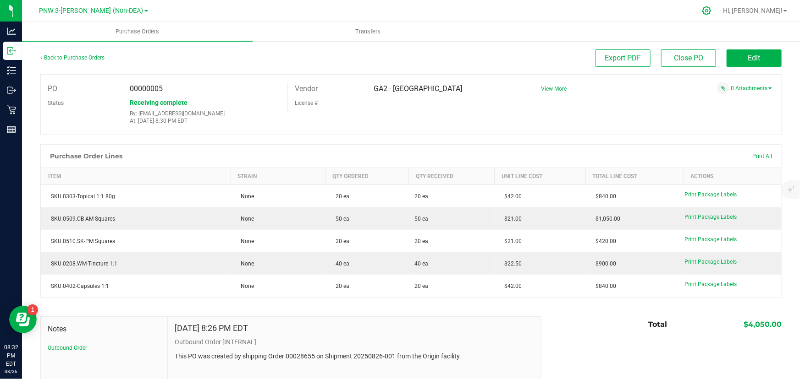
click at [711, 7] on icon at bounding box center [707, 11] width 10 height 10
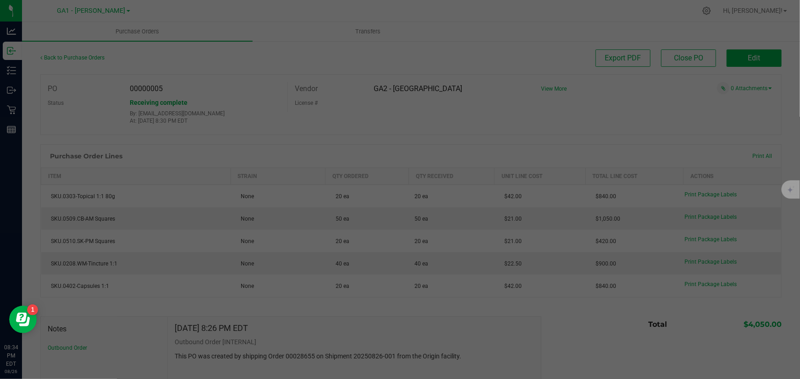
click at [774, 33] on div at bounding box center [400, 189] width 800 height 379
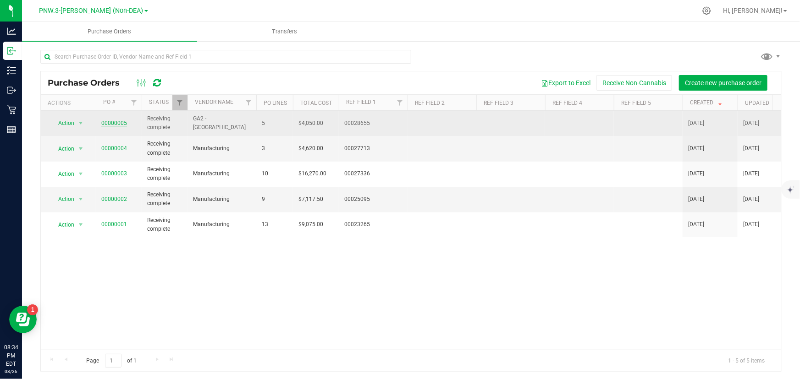
click at [117, 121] on link "00000005" at bounding box center [114, 123] width 26 height 6
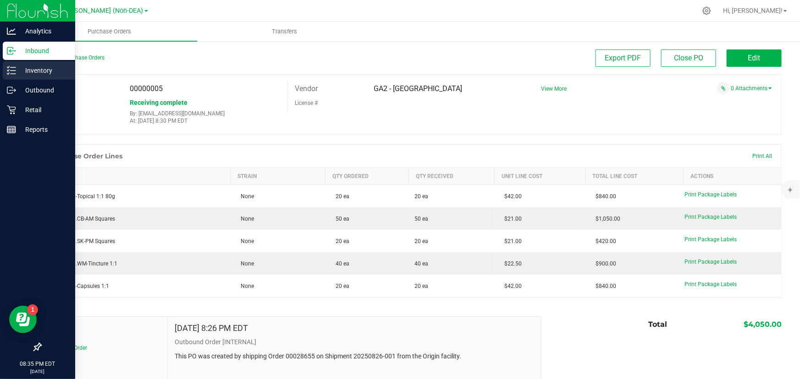
click at [18, 69] on p "Inventory" at bounding box center [43, 70] width 55 height 11
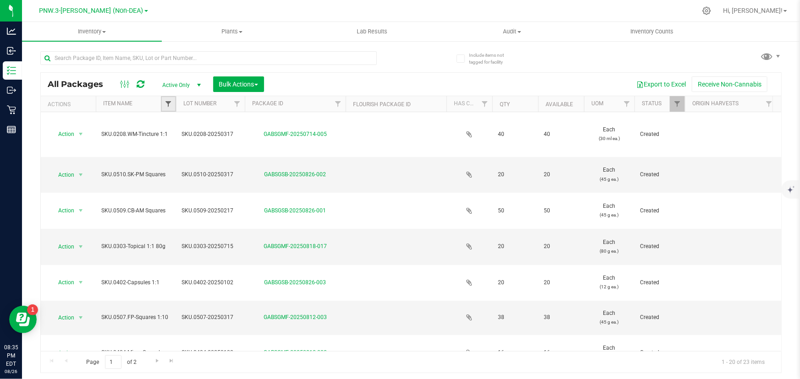
click at [166, 103] on span "Filter" at bounding box center [168, 103] width 7 height 7
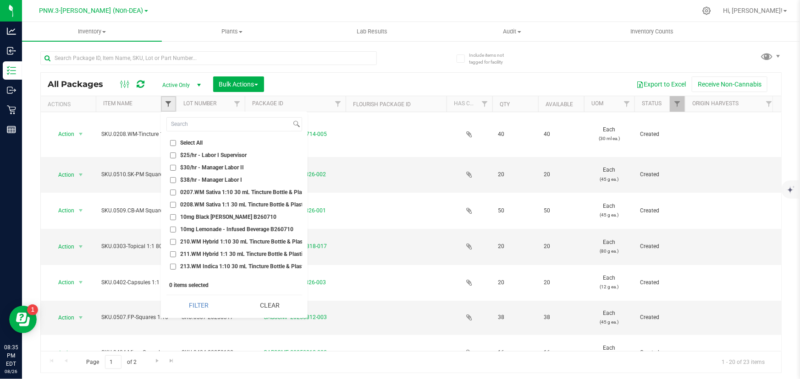
click at [170, 105] on span "Filter" at bounding box center [168, 103] width 7 height 7
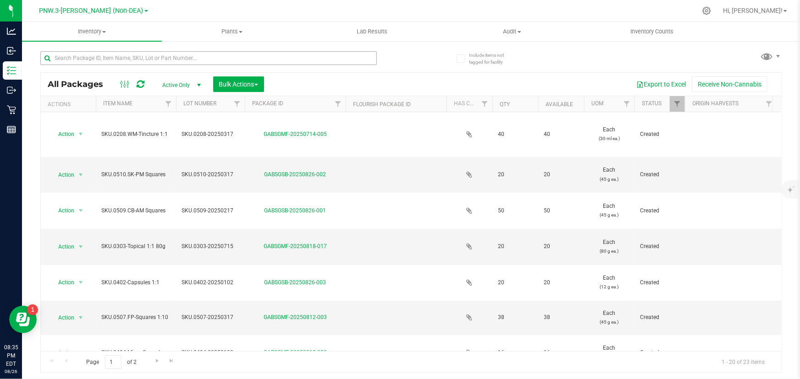
click at [127, 64] on div at bounding box center [208, 61] width 336 height 21
click at [138, 56] on input "text" at bounding box center [208, 58] width 336 height 14
click at [142, 59] on input "text" at bounding box center [208, 58] width 336 height 14
type input "0510"
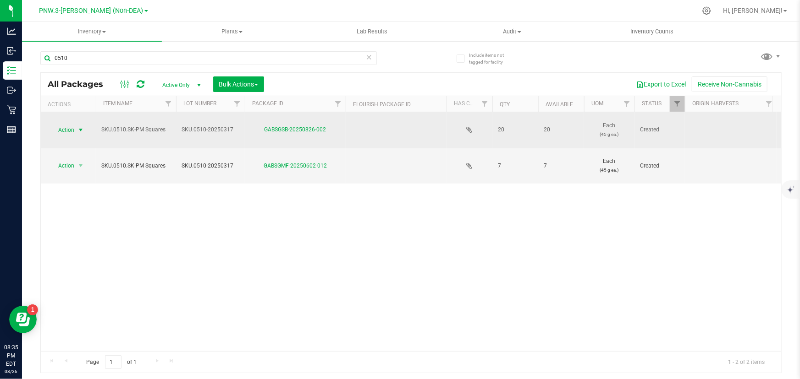
click at [83, 128] on span "select" at bounding box center [80, 129] width 7 height 7
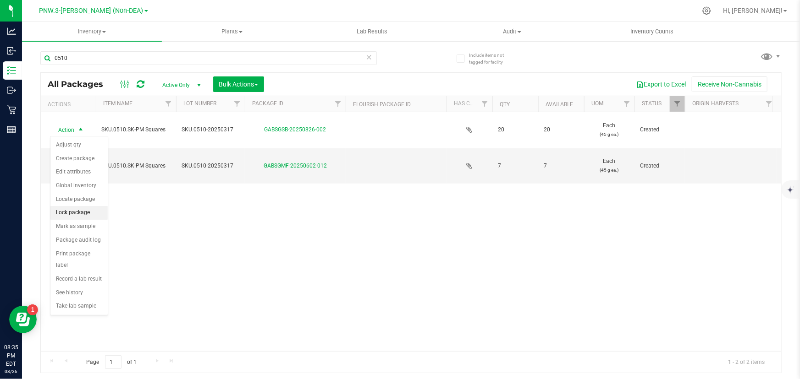
click at [79, 213] on li "Lock package" at bounding box center [78, 213] width 57 height 14
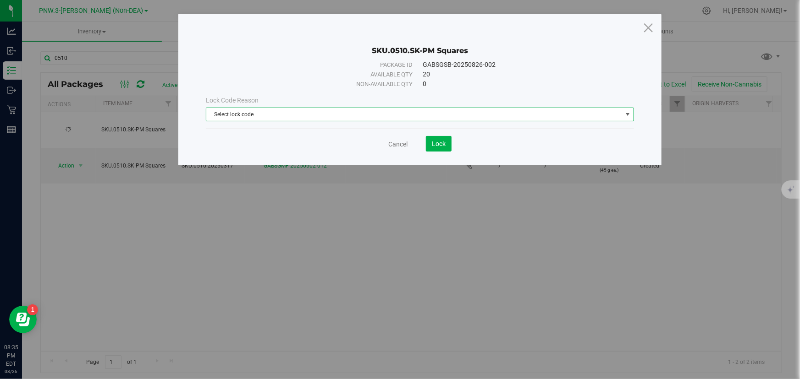
click at [371, 117] on span "Select lock code" at bounding box center [414, 114] width 416 height 13
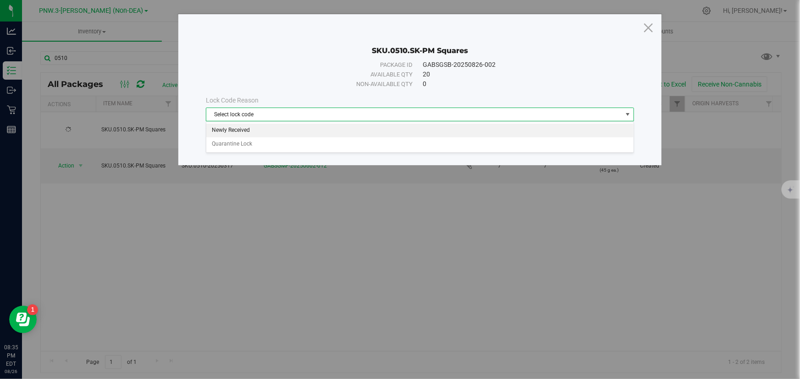
click at [286, 129] on li "Newly Received" at bounding box center [419, 131] width 427 height 14
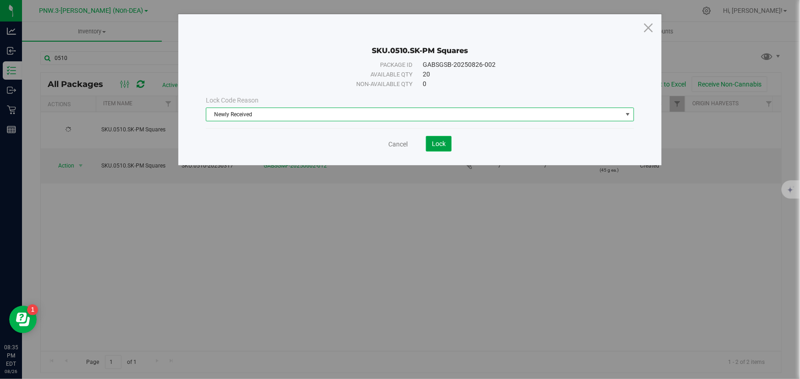
click at [437, 141] on span "Lock" at bounding box center [439, 143] width 14 height 7
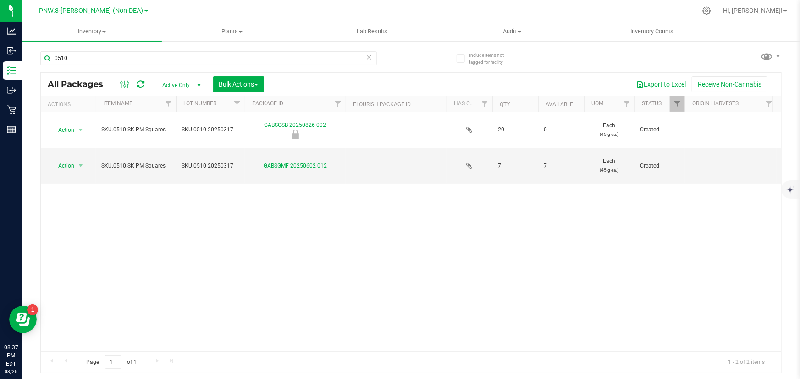
click at [369, 55] on icon at bounding box center [369, 56] width 6 height 11
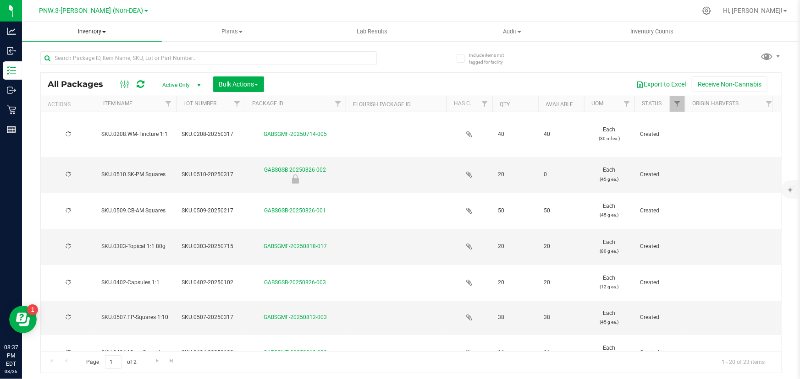
type input "[DATE]"
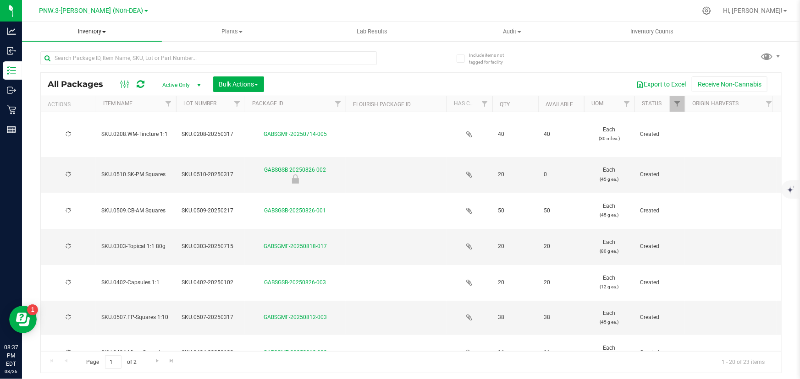
type input "[DATE]"
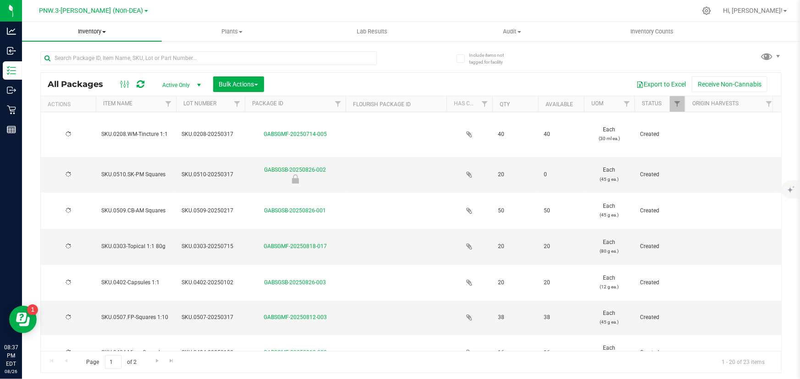
type input "[DATE]"
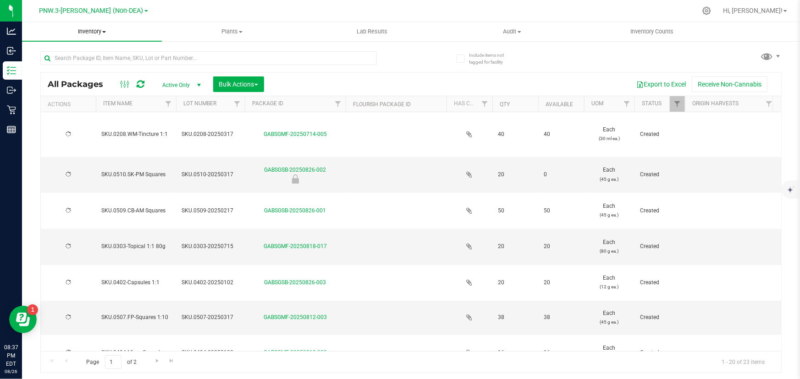
type input "[DATE]"
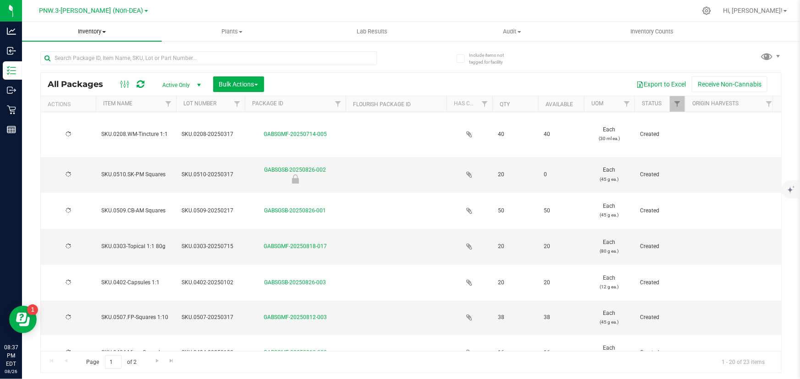
type input "[DATE]"
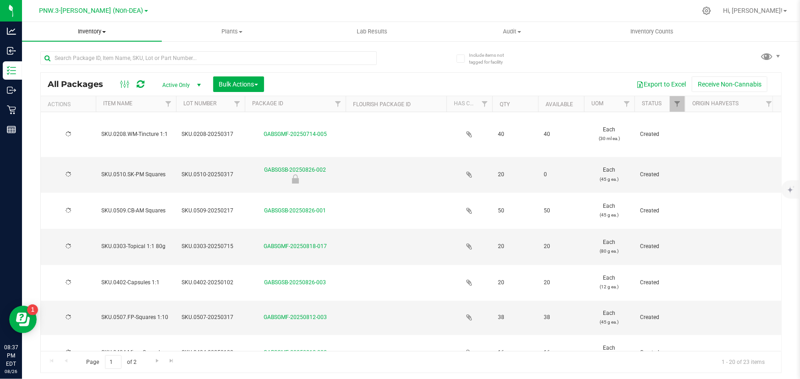
type input "[DATE]"
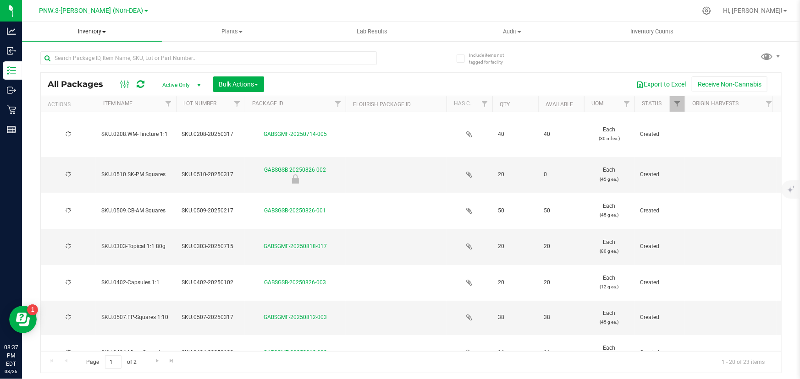
type input "[DATE]"
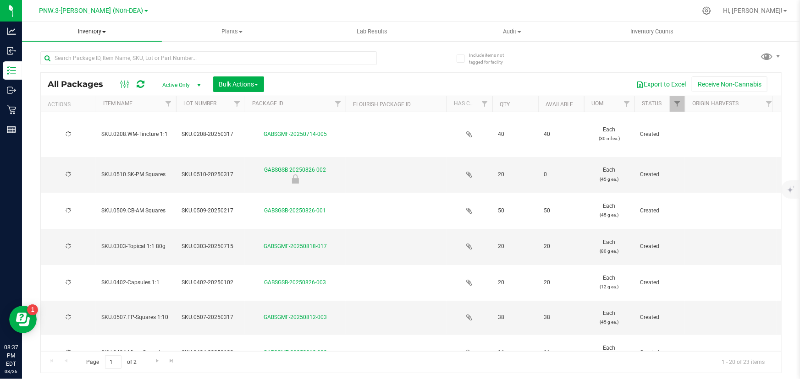
type input "[DATE]"
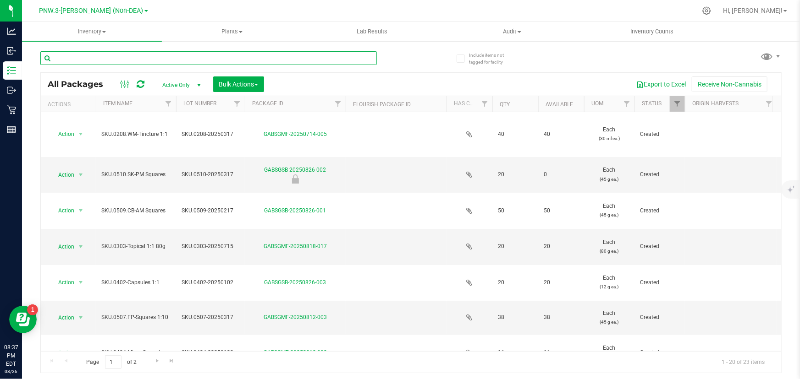
click at [99, 58] on input "text" at bounding box center [208, 58] width 336 height 14
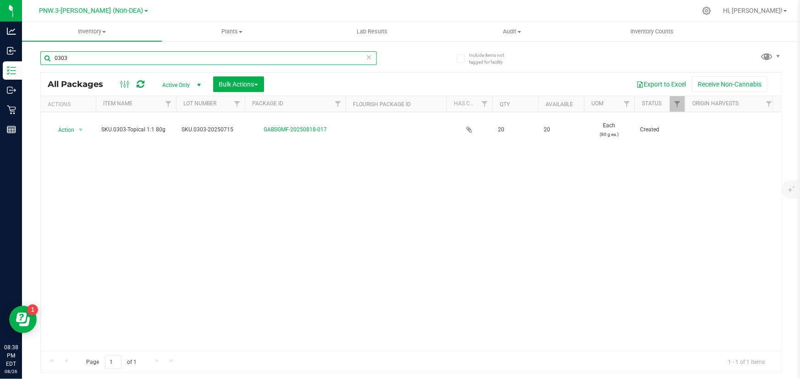
drag, startPoint x: 110, startPoint y: 59, endPoint x: -10, endPoint y: 17, distance: 126.7
click at [0, 17] on html "Analytics Inbound Inventory Outbound Retail Reports 08:38 PM EDT 08/26/2025 08/…" at bounding box center [400, 189] width 800 height 379
type input "0402"
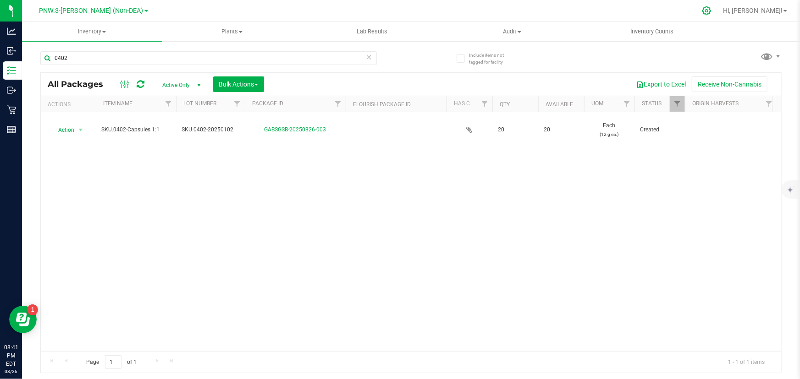
click at [711, 11] on icon at bounding box center [706, 10] width 9 height 9
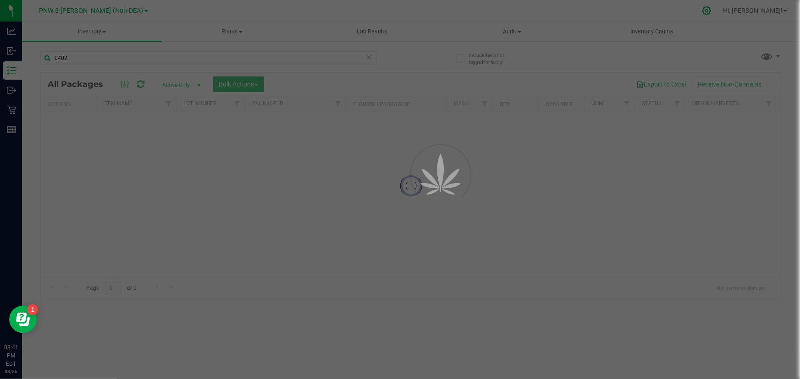
click at [711, 9] on icon at bounding box center [707, 11] width 10 height 10
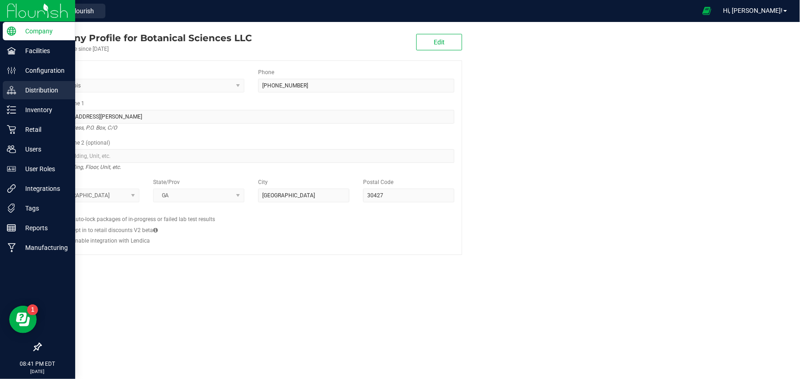
click at [41, 89] on p "Distribution" at bounding box center [43, 90] width 55 height 11
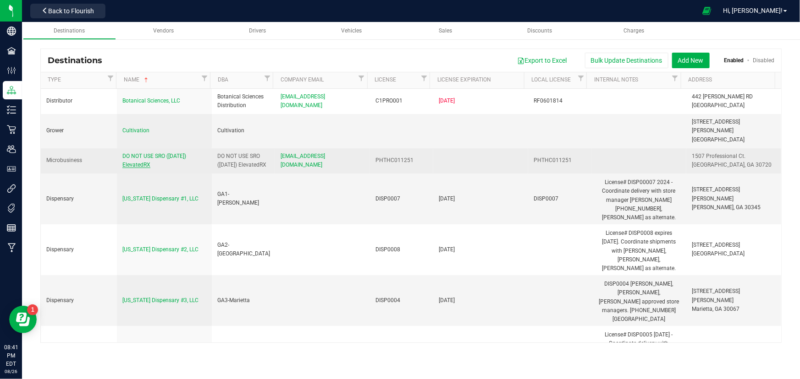
click at [147, 153] on span "DO NOT USE SRO ([DATE]) ElevatedRX" at bounding box center [154, 160] width 64 height 15
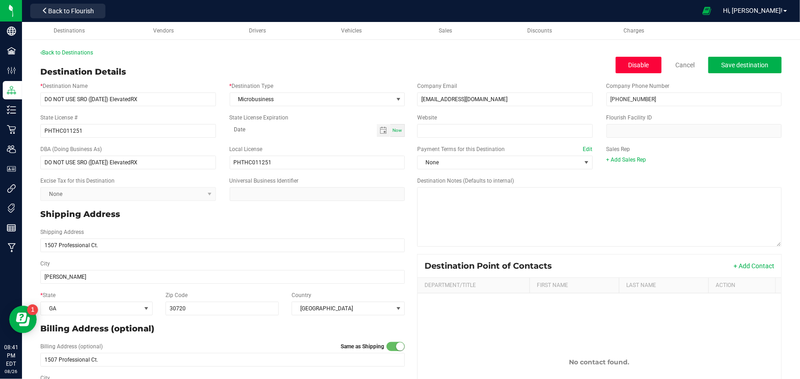
click at [629, 68] on span "Disable" at bounding box center [638, 64] width 21 height 7
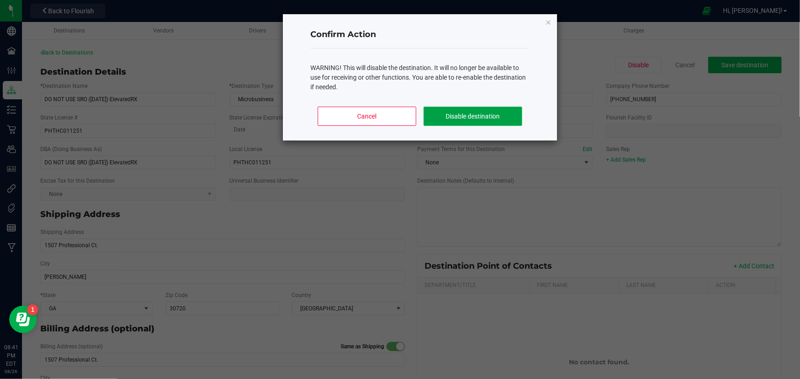
click at [479, 115] on button "Disable destination" at bounding box center [472, 116] width 99 height 19
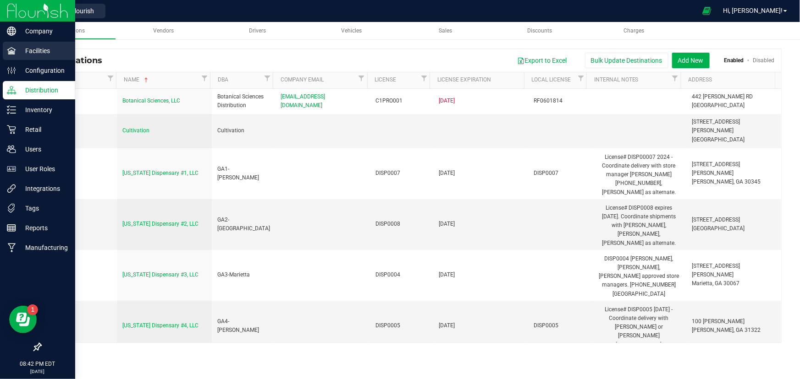
click at [60, 49] on p "Facilities" at bounding box center [43, 50] width 55 height 11
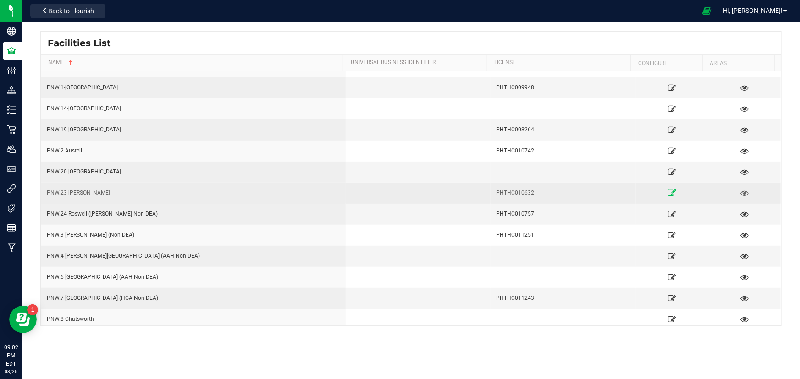
scroll to position [230, 0]
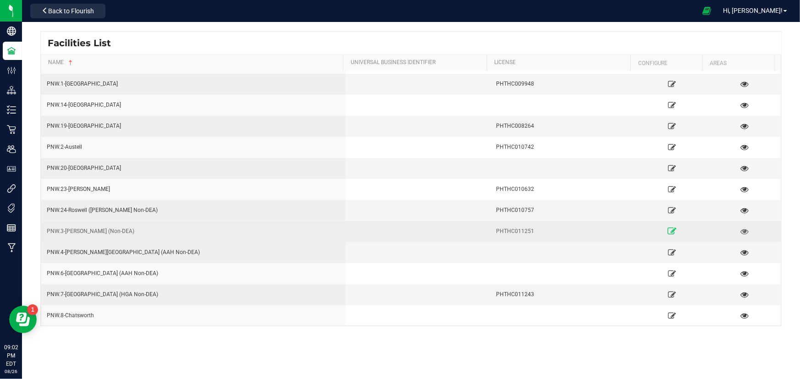
click at [661, 231] on link at bounding box center [672, 231] width 68 height 15
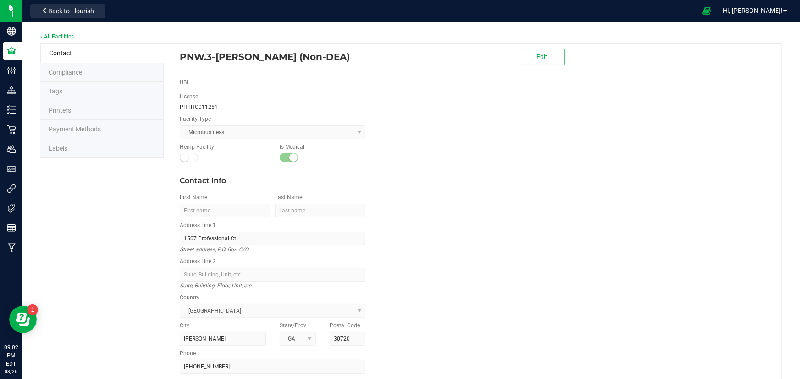
click at [56, 35] on link "All Facilities" at bounding box center [56, 36] width 33 height 6
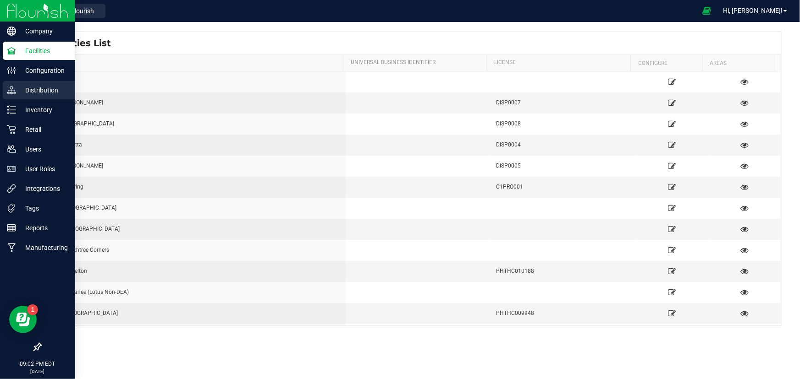
click at [33, 88] on p "Distribution" at bounding box center [43, 90] width 55 height 11
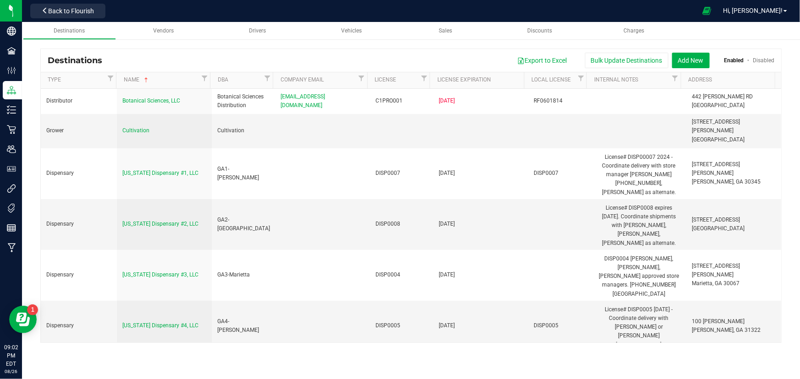
click at [766, 60] on link "Disabled" at bounding box center [763, 60] width 22 height 6
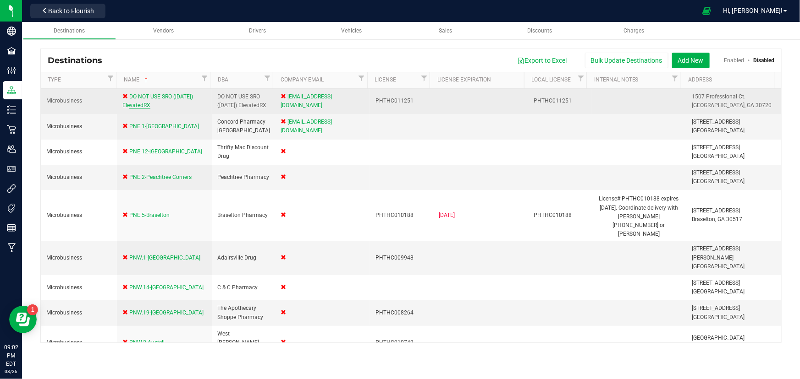
click at [148, 102] on span "DO NOT USE SRO ([DATE]) ElevatedRX" at bounding box center [157, 100] width 71 height 15
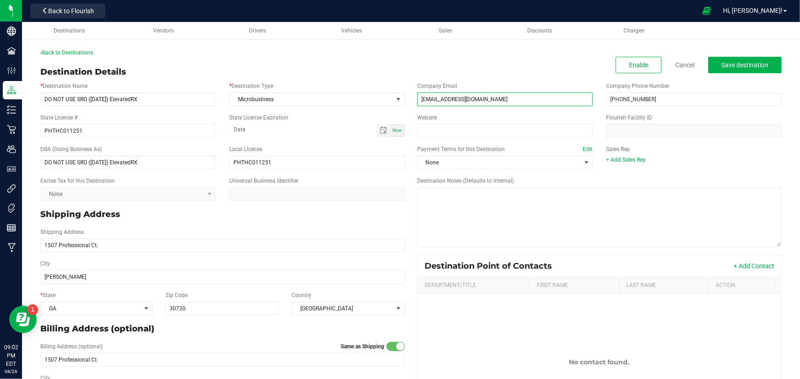
drag, startPoint x: 481, startPoint y: 99, endPoint x: 403, endPoint y: 98, distance: 77.9
click at [403, 98] on div "* Destination Name DO NOT USE SRO ([DATE]) ElevatedRX * Destination Type Microb…" at bounding box center [410, 256] width 755 height 357
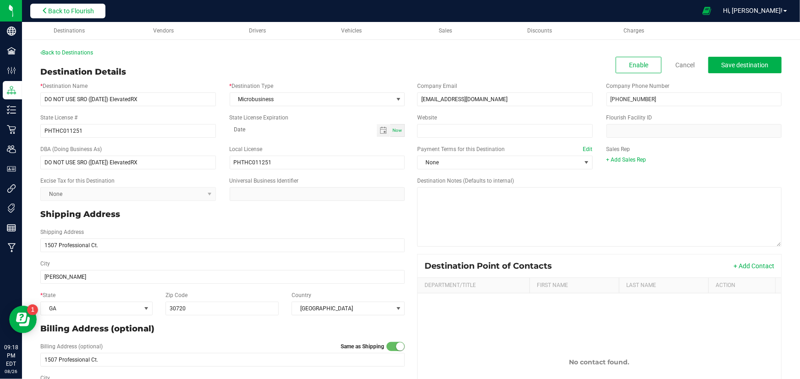
click at [69, 9] on span "Back to Flourish" at bounding box center [71, 10] width 46 height 7
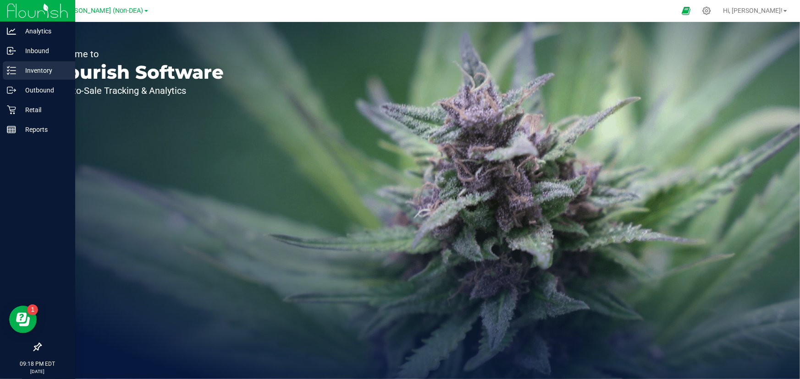
click at [20, 66] on p "Inventory" at bounding box center [43, 70] width 55 height 11
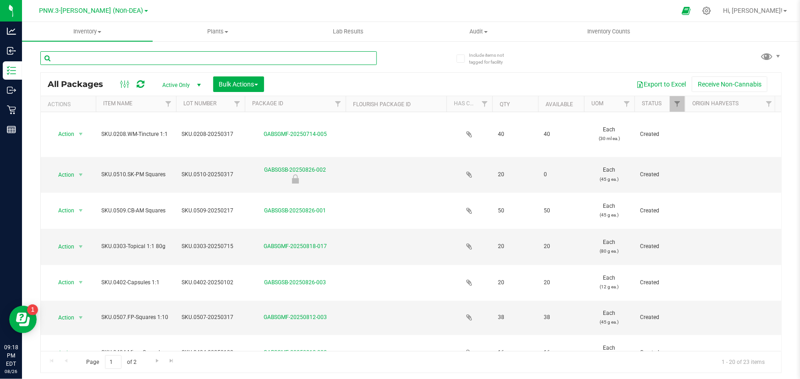
click at [131, 60] on input "text" at bounding box center [208, 58] width 336 height 14
type input "0208"
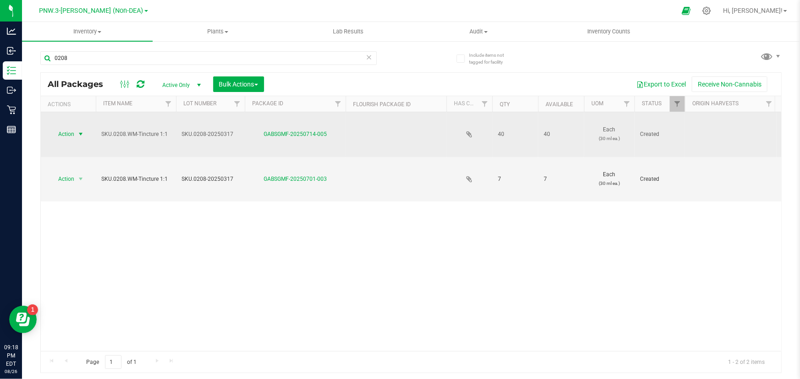
click at [82, 132] on span "select" at bounding box center [80, 134] width 7 height 7
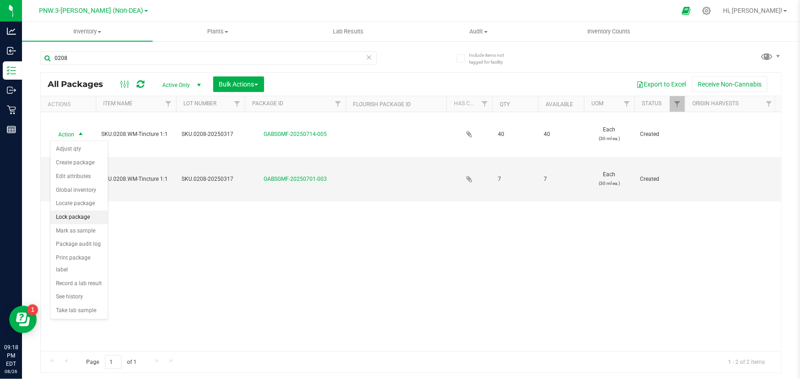
click at [69, 215] on li "Lock package" at bounding box center [78, 218] width 57 height 14
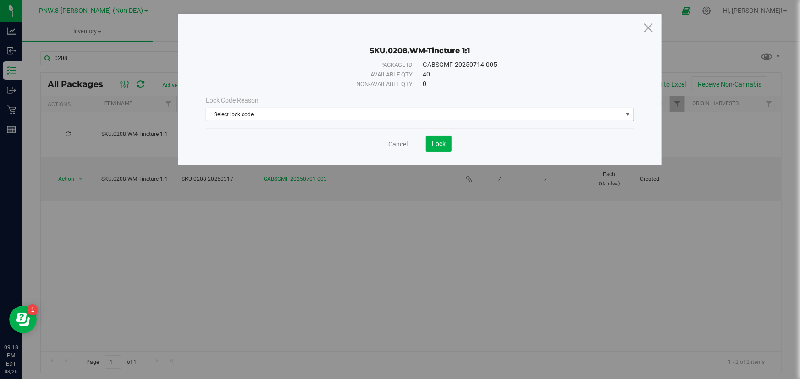
click at [426, 115] on span "Select lock code" at bounding box center [414, 114] width 416 height 13
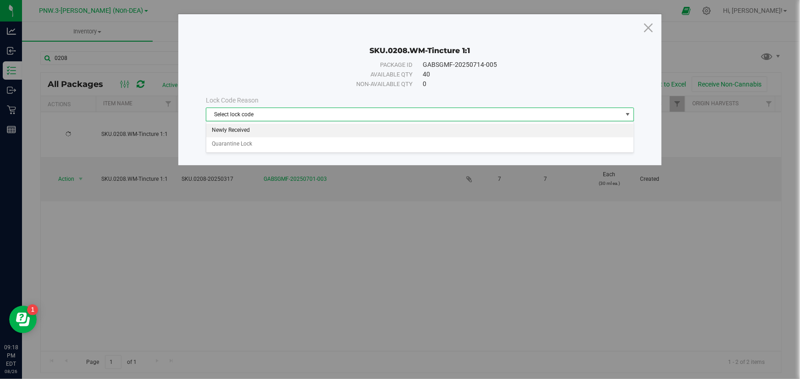
click at [239, 133] on li "Newly Received" at bounding box center [419, 131] width 427 height 14
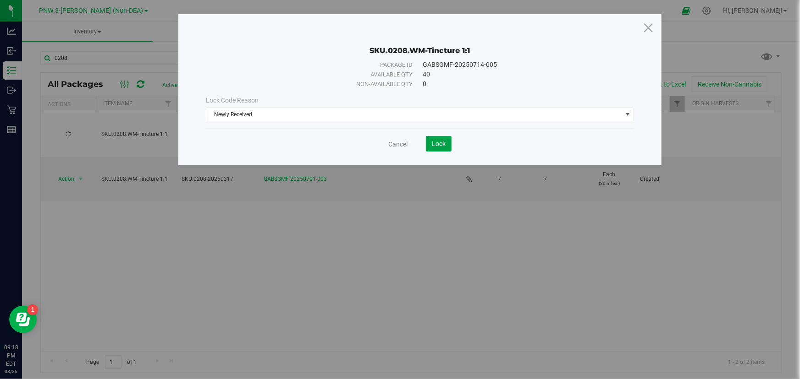
click at [436, 143] on span "Lock" at bounding box center [439, 143] width 14 height 7
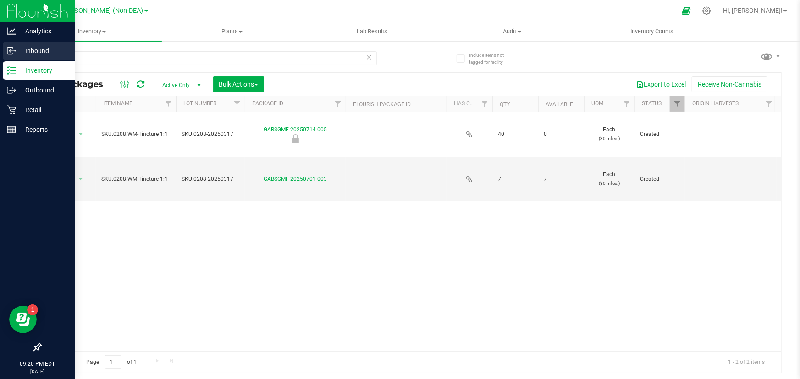
click at [12, 49] on icon at bounding box center [11, 50] width 9 height 9
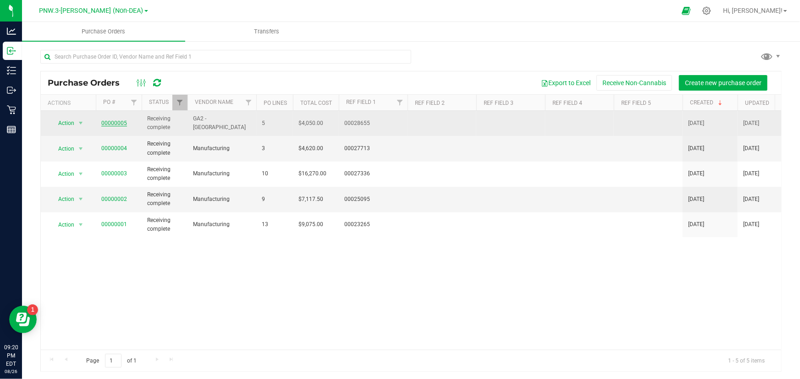
click at [109, 121] on link "00000005" at bounding box center [114, 123] width 26 height 6
